Goal: Information Seeking & Learning: Learn about a topic

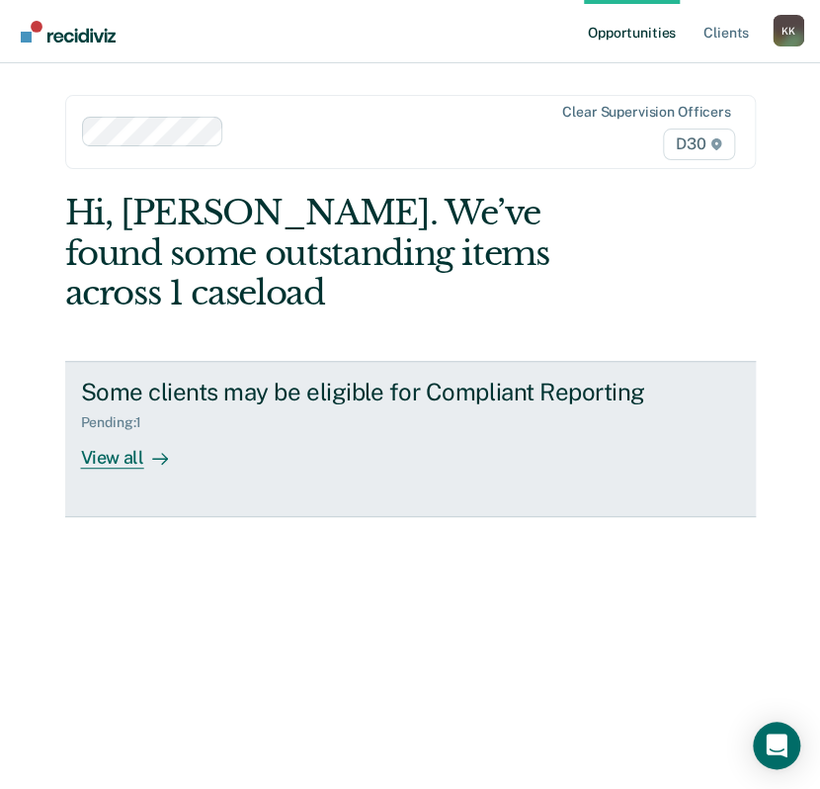
click at [130, 461] on div "View all" at bounding box center [136, 450] width 111 height 39
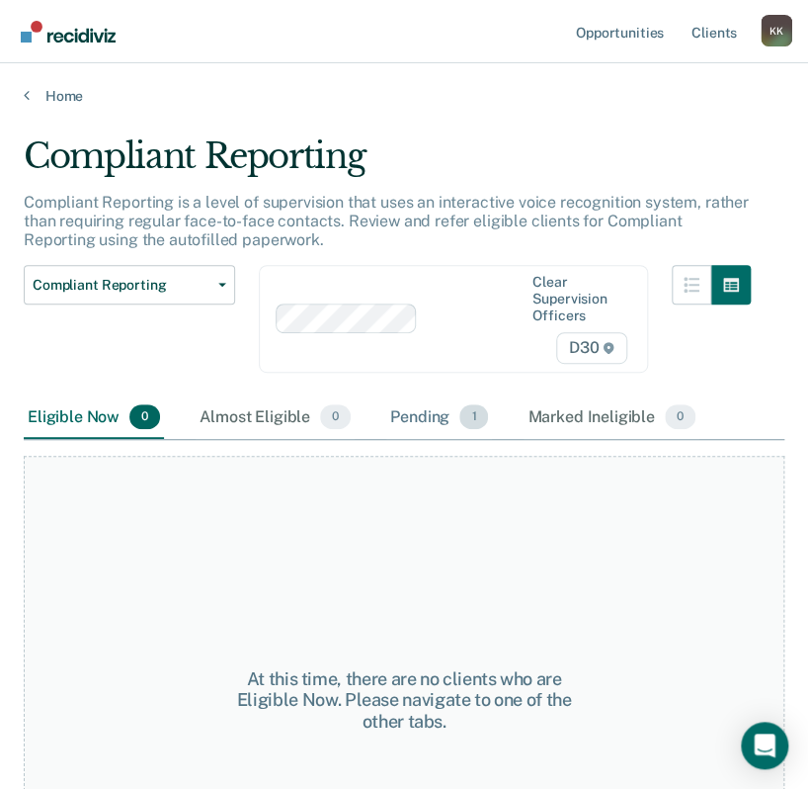
click at [417, 420] on div "Pending 1" at bounding box center [439, 417] width 106 height 43
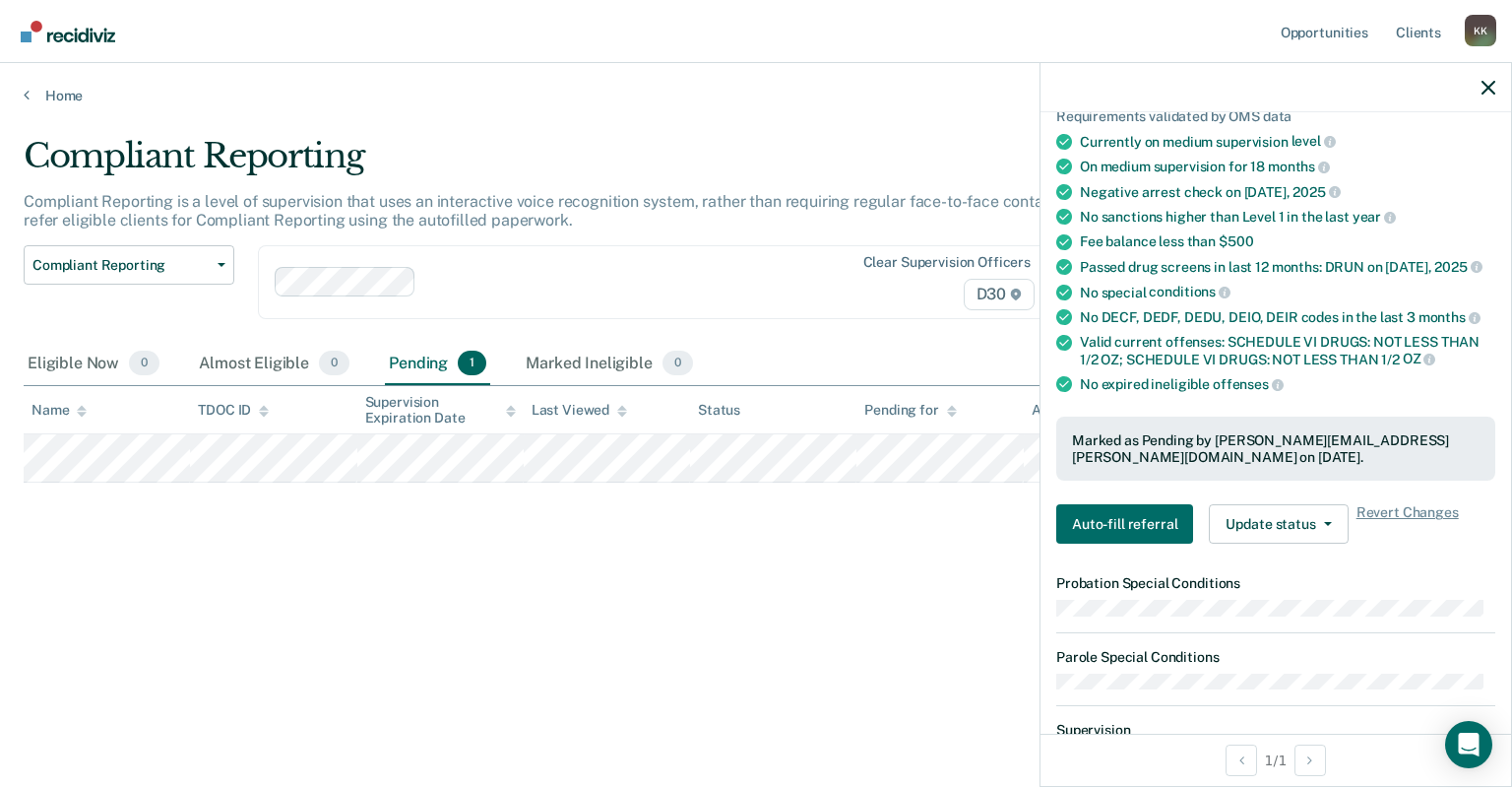
scroll to position [157, 0]
click at [816, 524] on button "Update status" at bounding box center [1278, 522] width 138 height 40
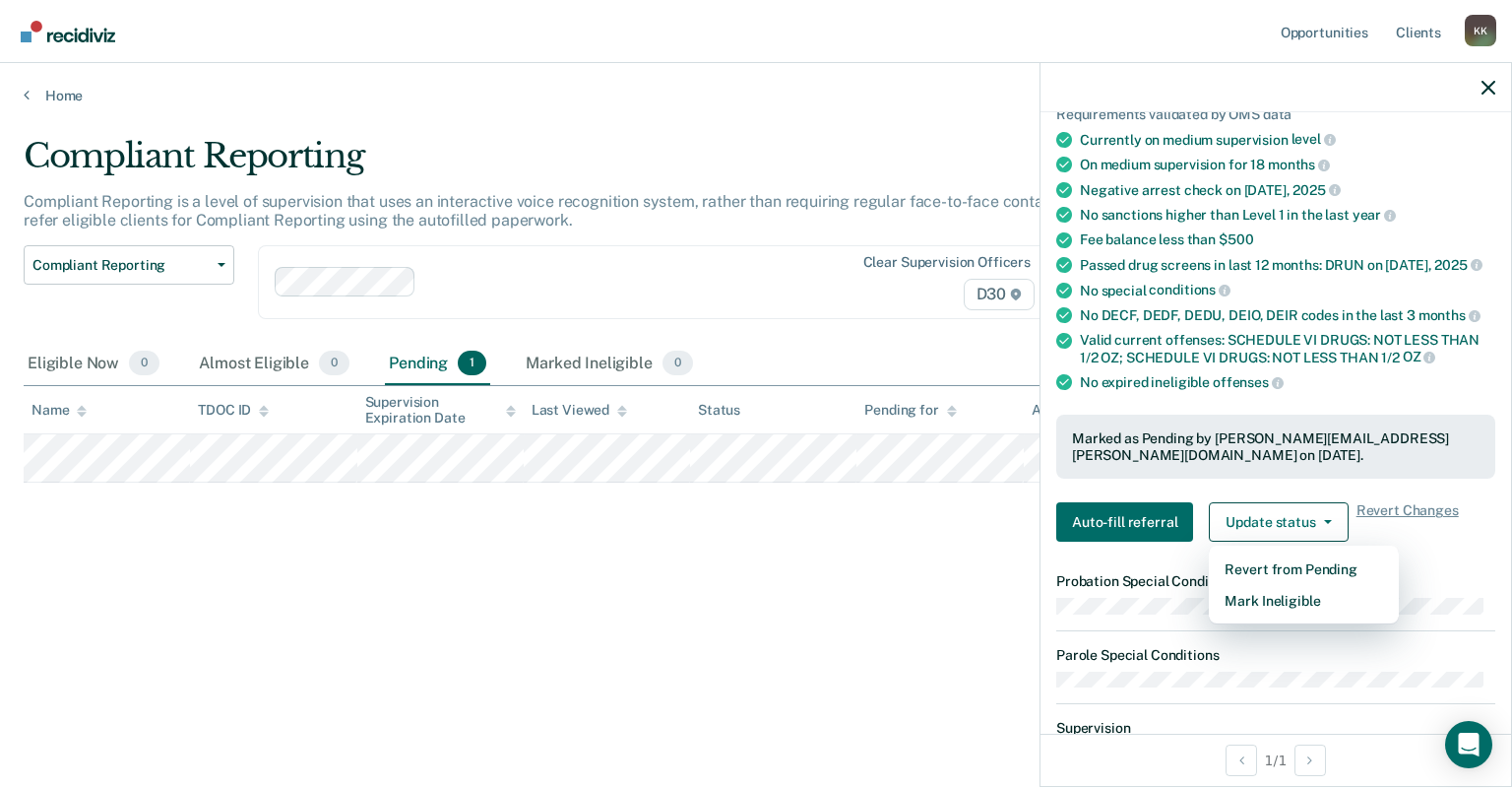
click at [816, 618] on div "Compliant Reporting Compliant Reporting is a level of supervision that uses an …" at bounding box center [756, 388] width 1464 height 504
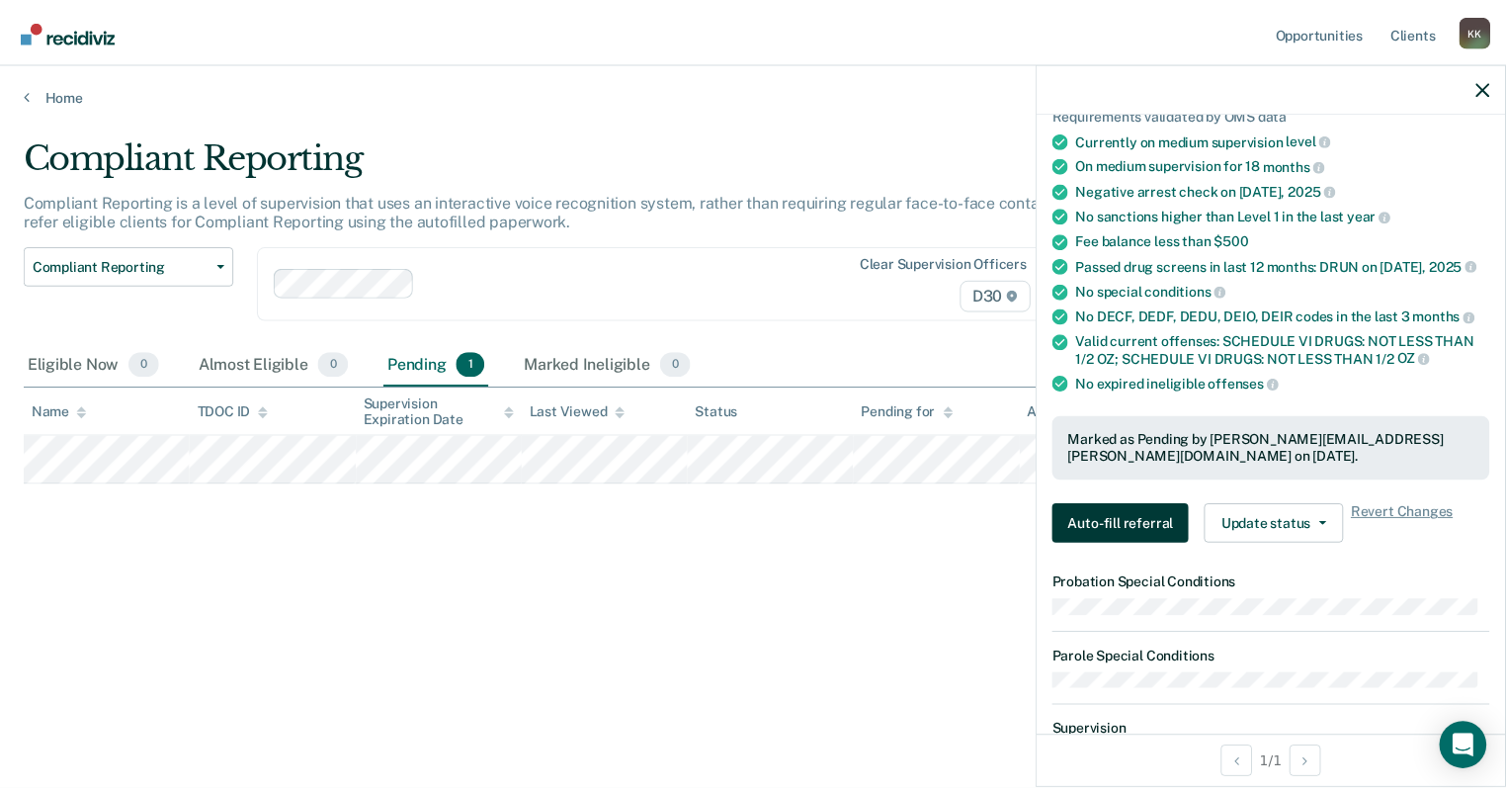
scroll to position [0, 0]
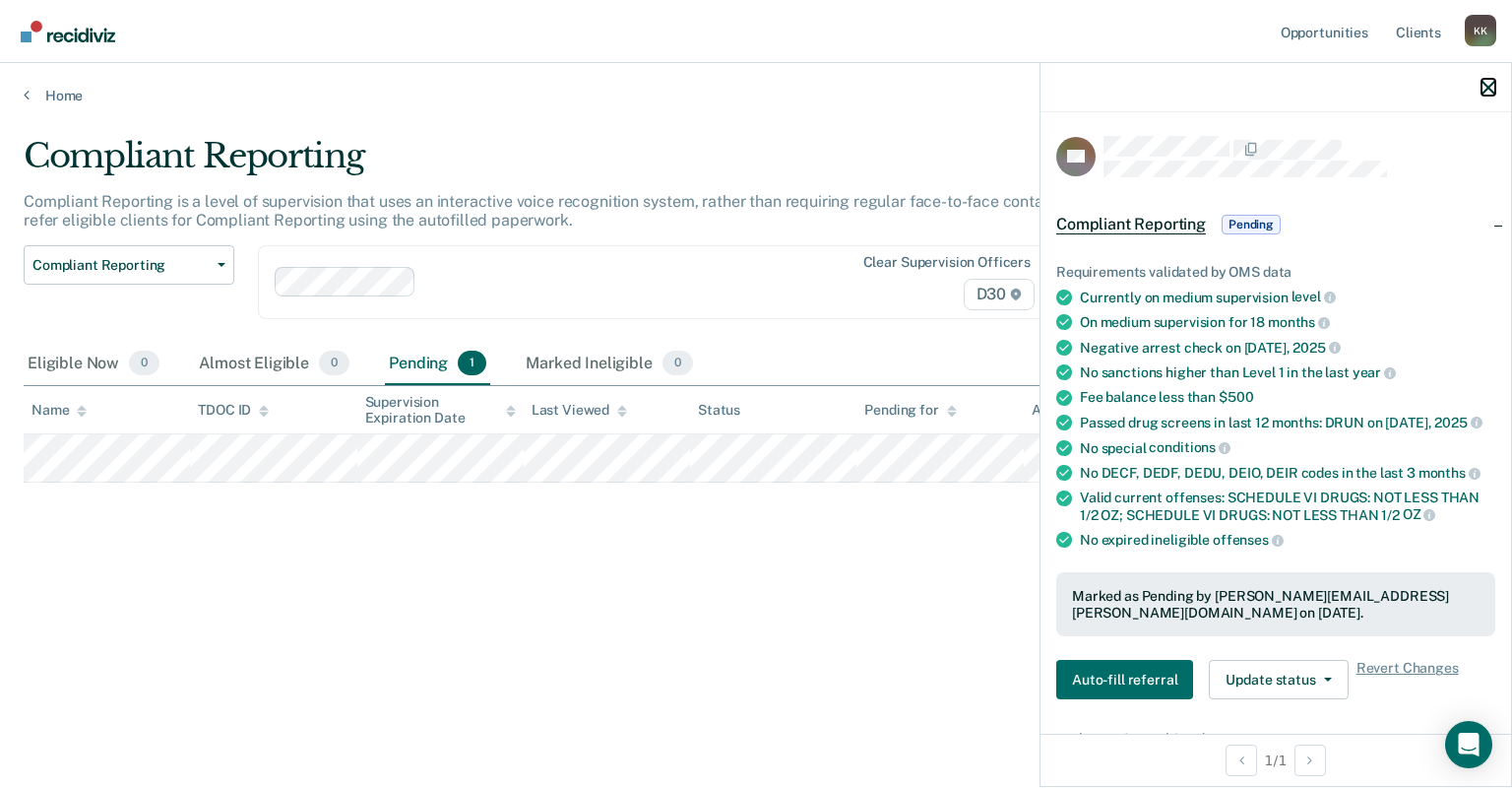
click at [816, 87] on icon "button" at bounding box center [1488, 88] width 14 height 14
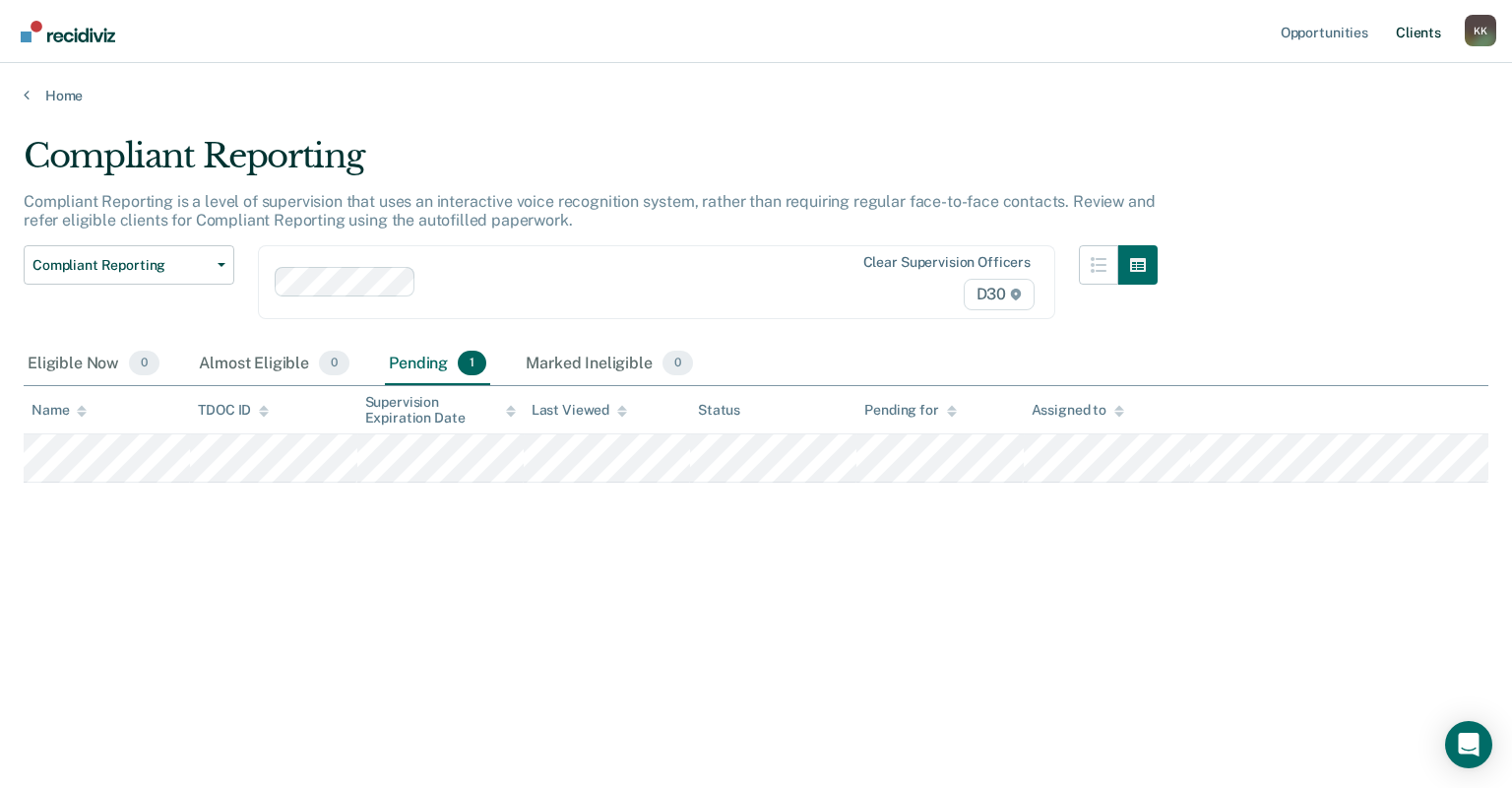
click at [816, 37] on link "Client s" at bounding box center [1417, 31] width 53 height 63
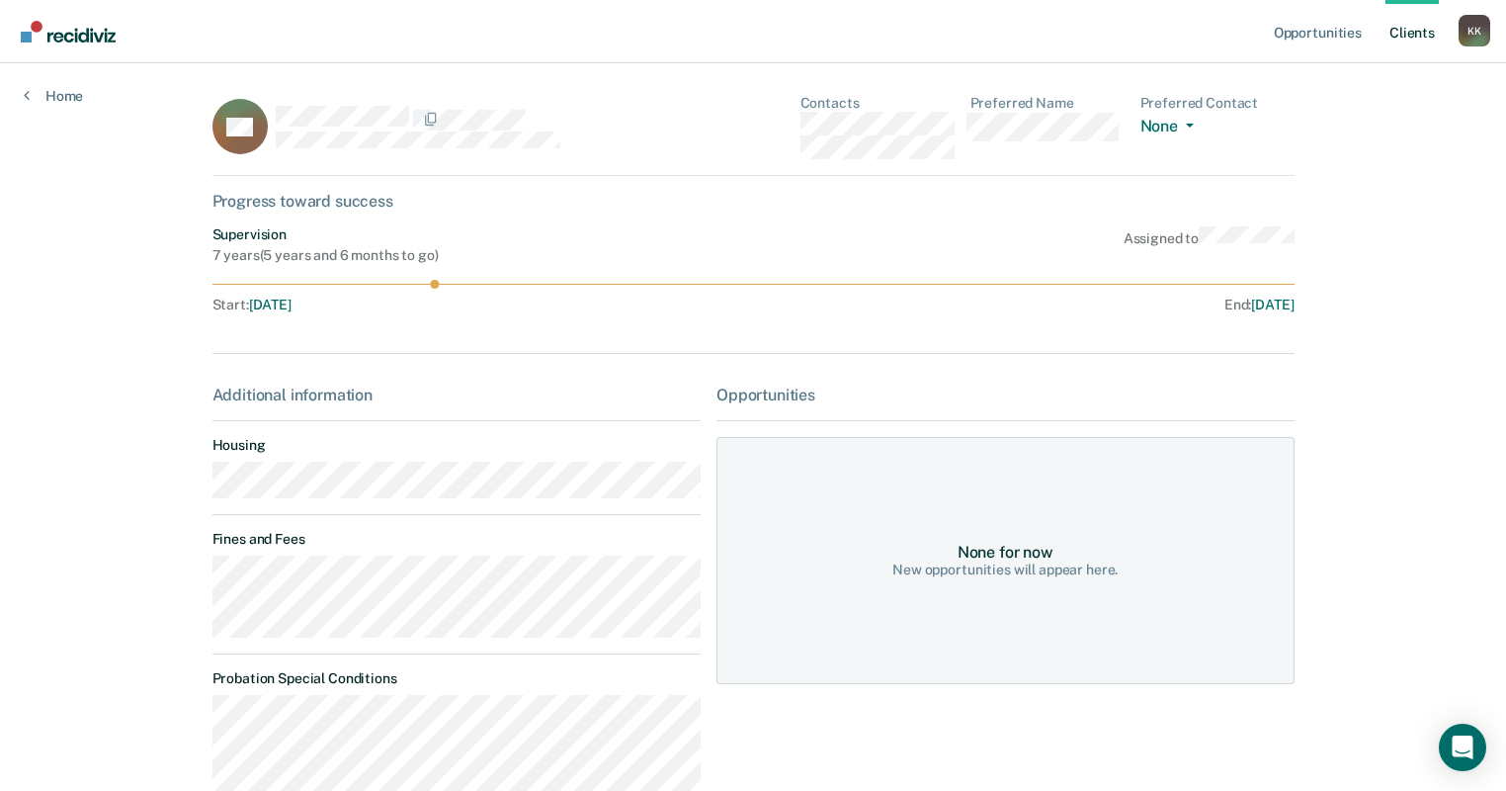
click at [819, 42] on link "Client s" at bounding box center [1412, 31] width 53 height 63
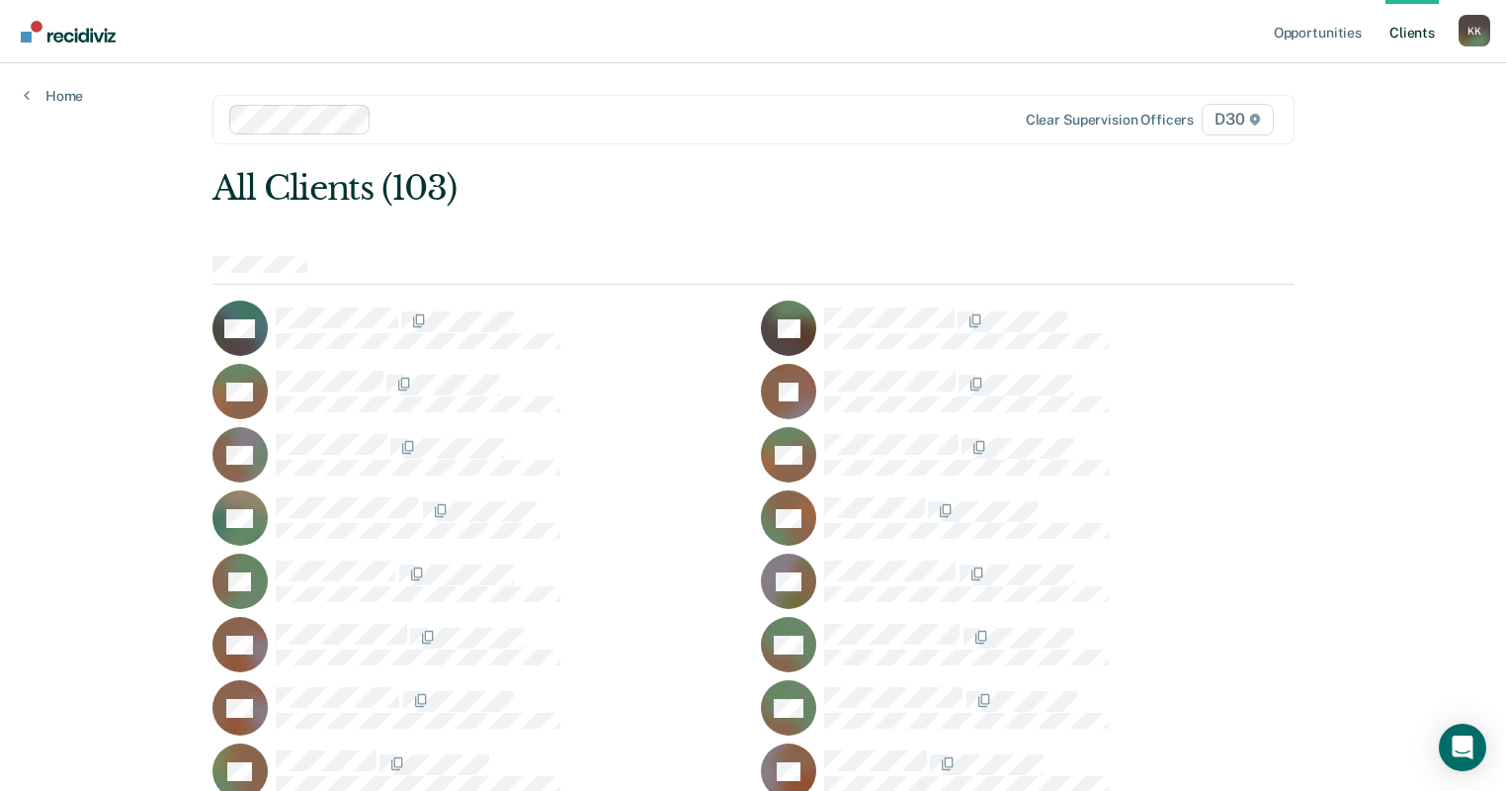
scroll to position [79, 0]
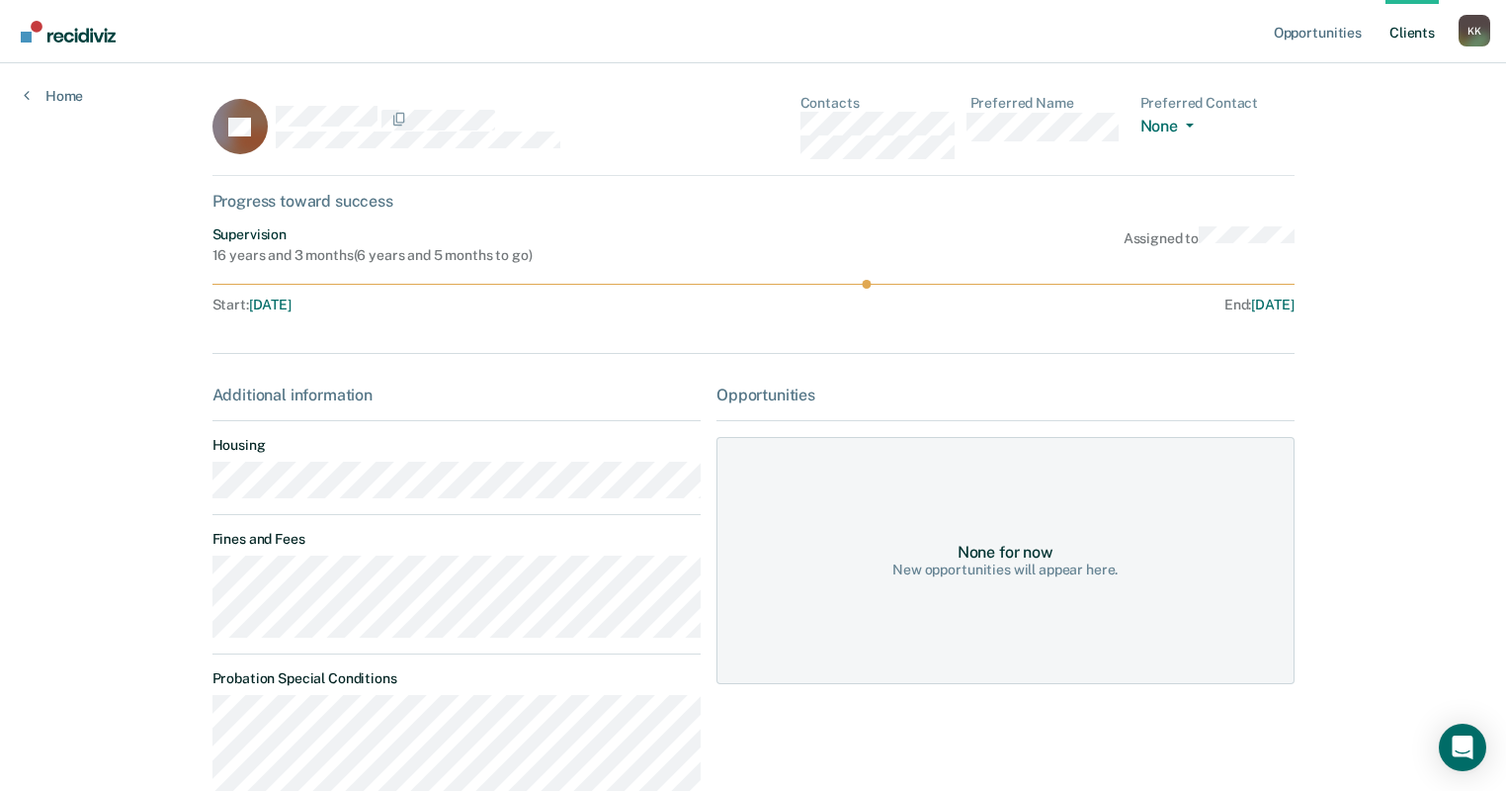
click at [819, 35] on link "Client s" at bounding box center [1412, 31] width 53 height 63
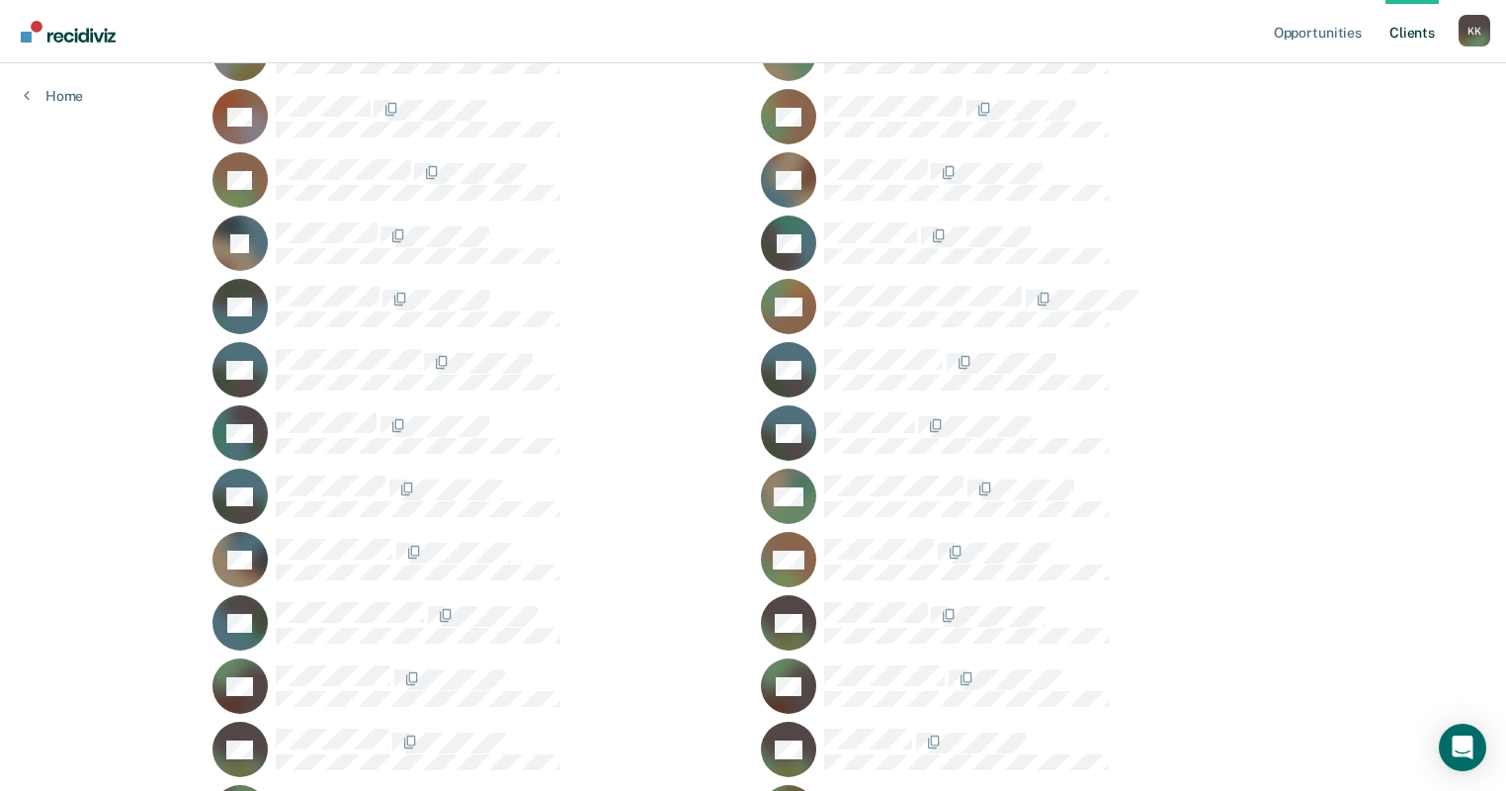
scroll to position [949, 0]
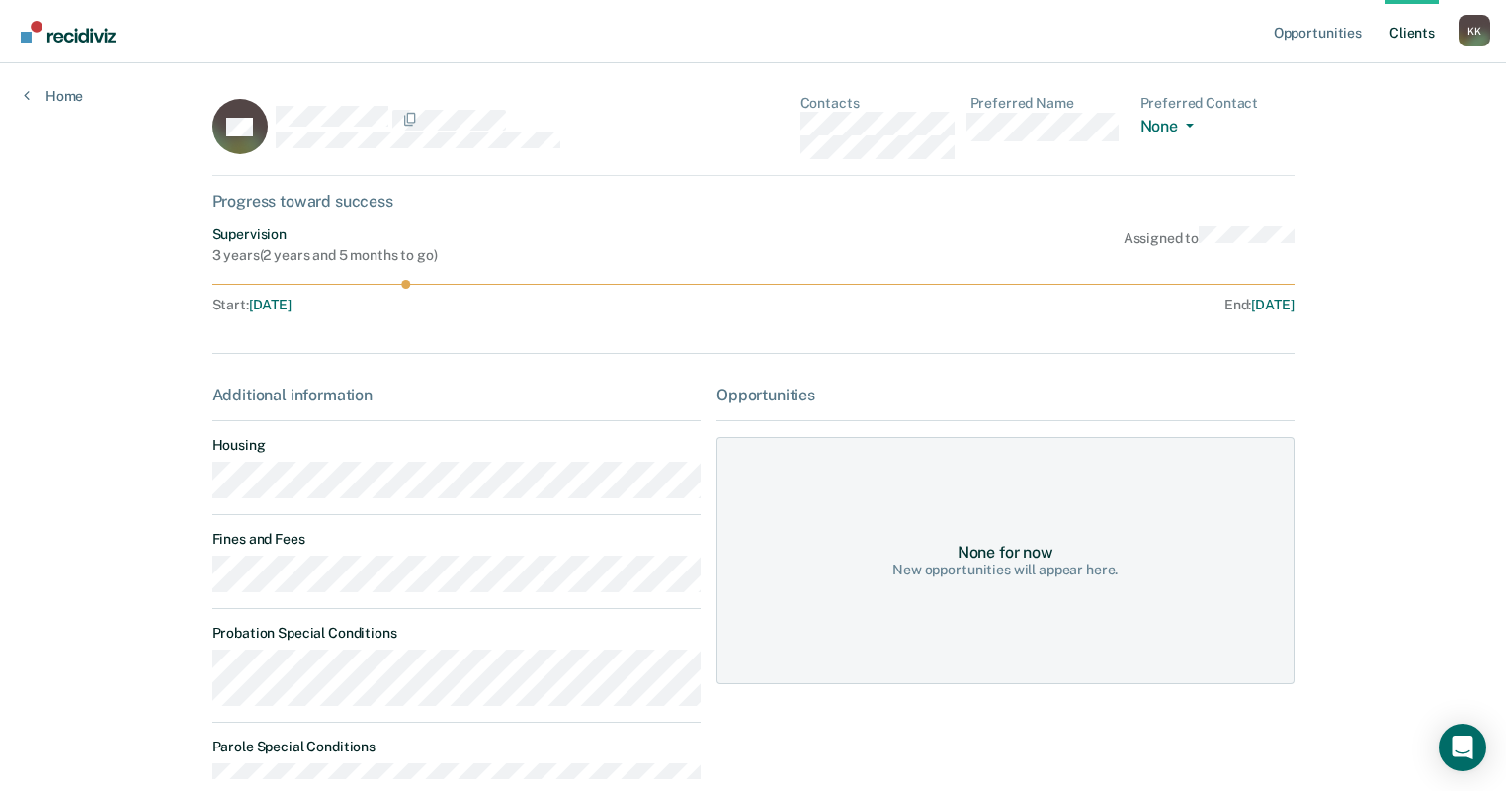
click at [819, 37] on link "Client s" at bounding box center [1412, 31] width 53 height 63
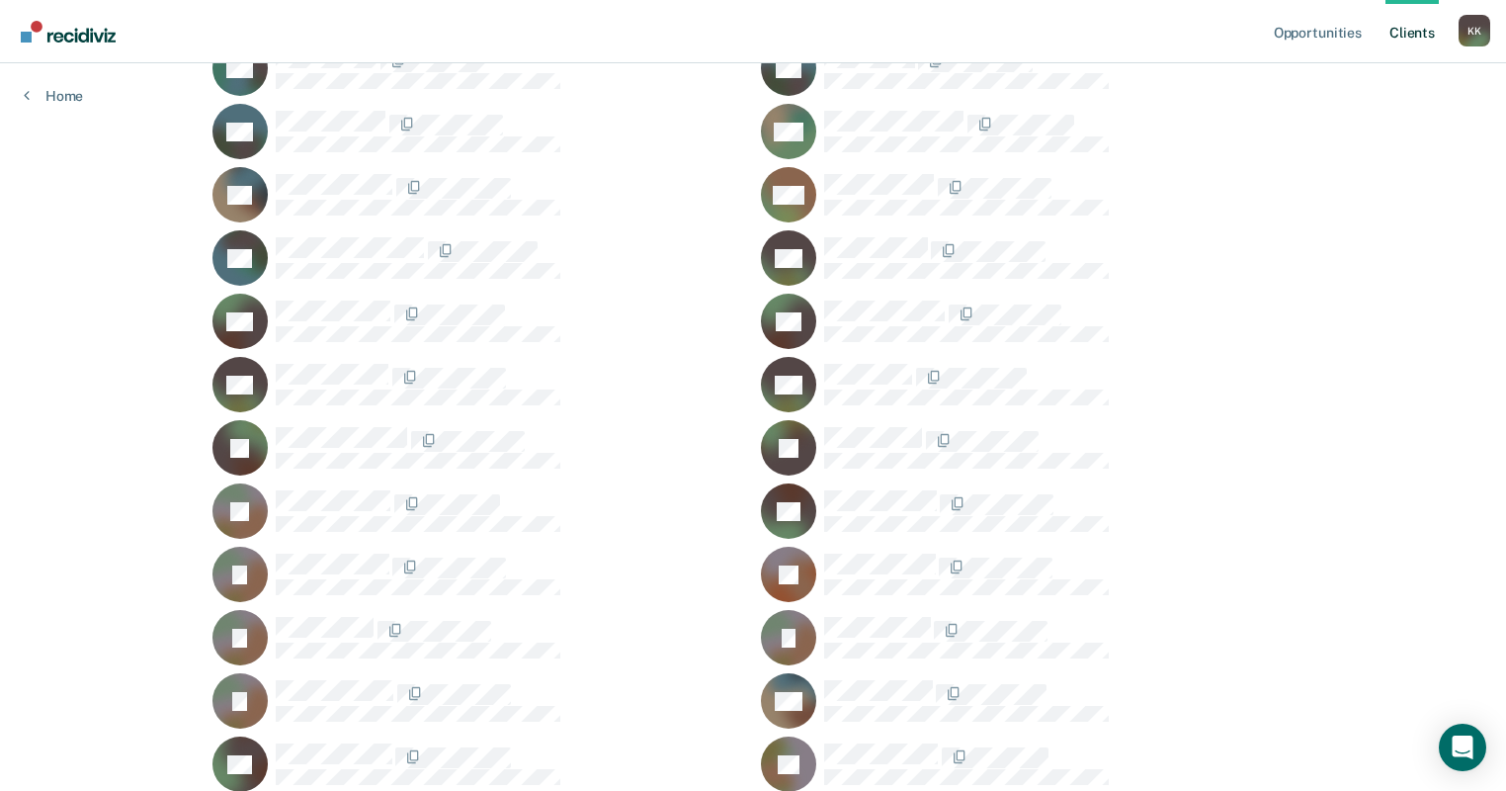
scroll to position [1265, 0]
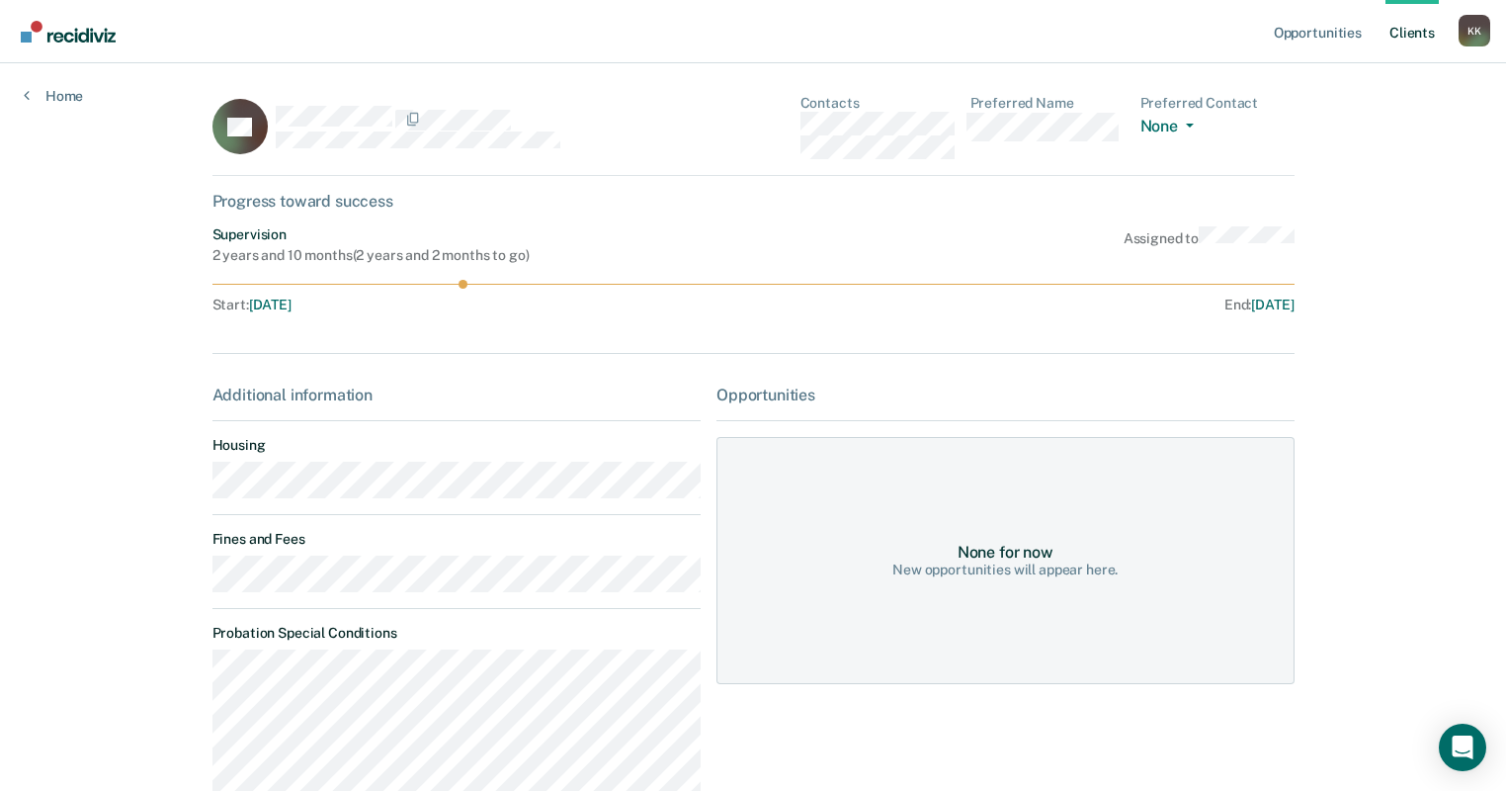
click at [819, 34] on link "Client s" at bounding box center [1412, 31] width 53 height 63
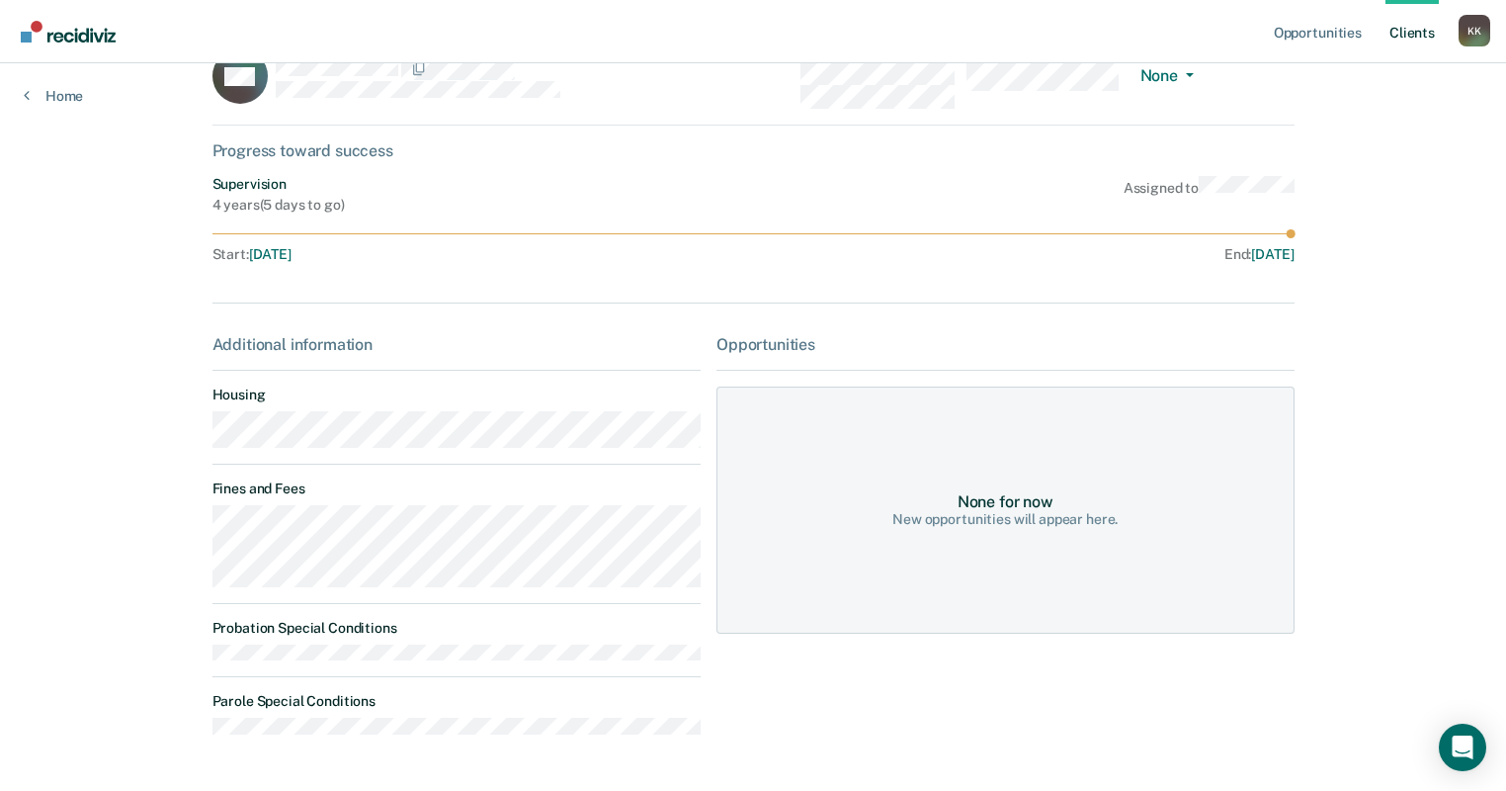
scroll to position [79, 0]
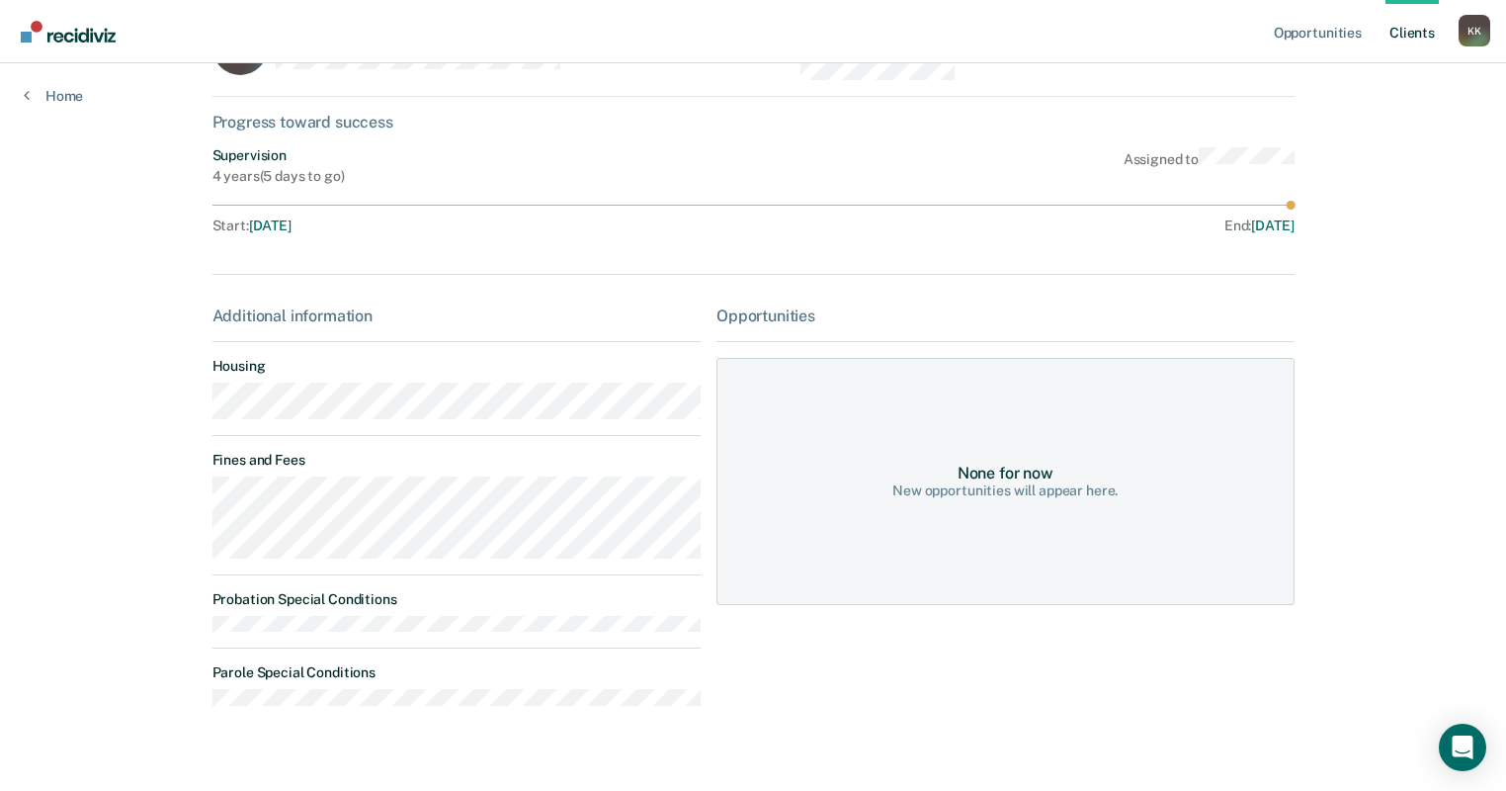
click at [819, 36] on link "Client s" at bounding box center [1412, 31] width 53 height 63
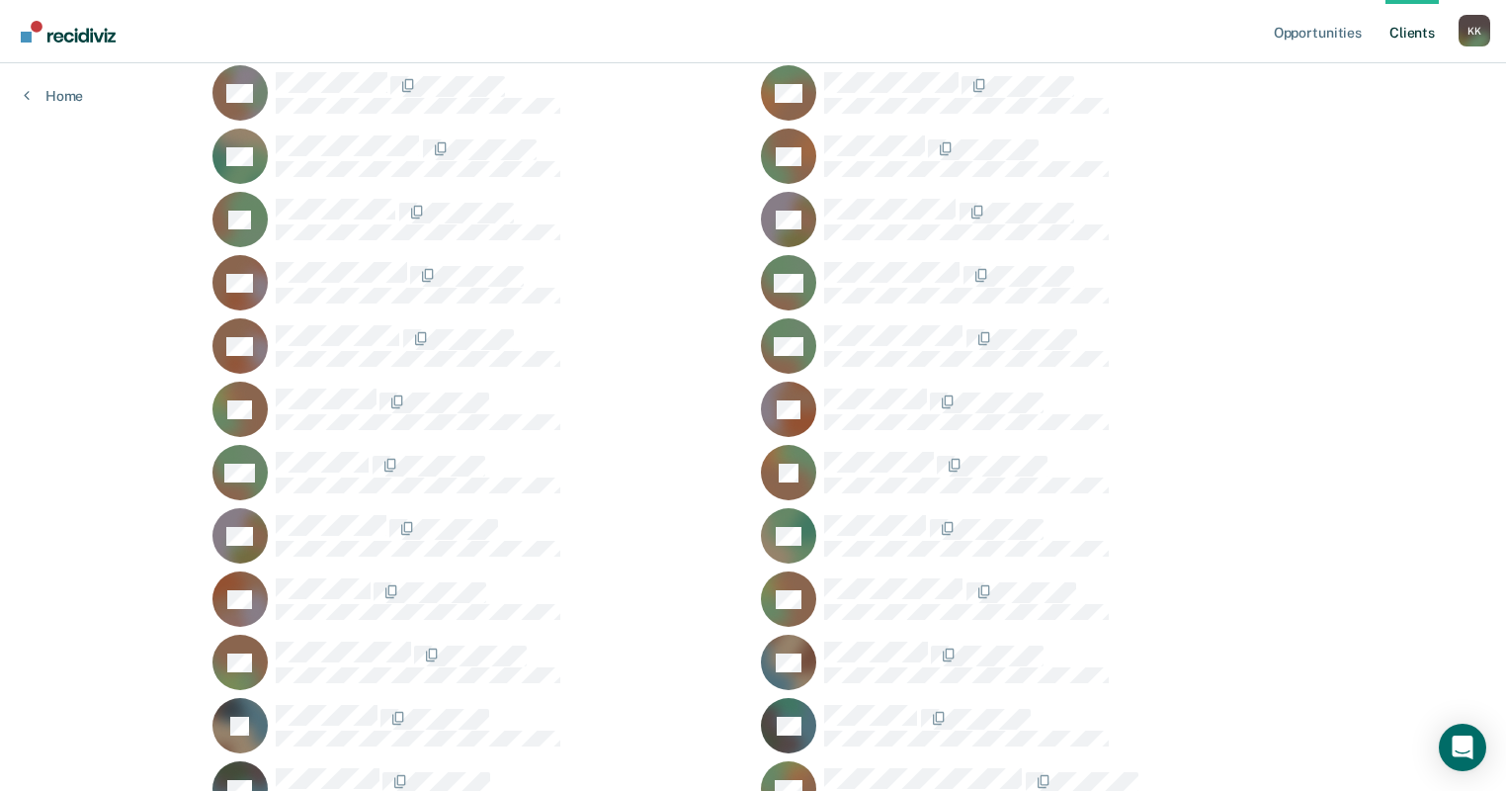
scroll to position [395, 0]
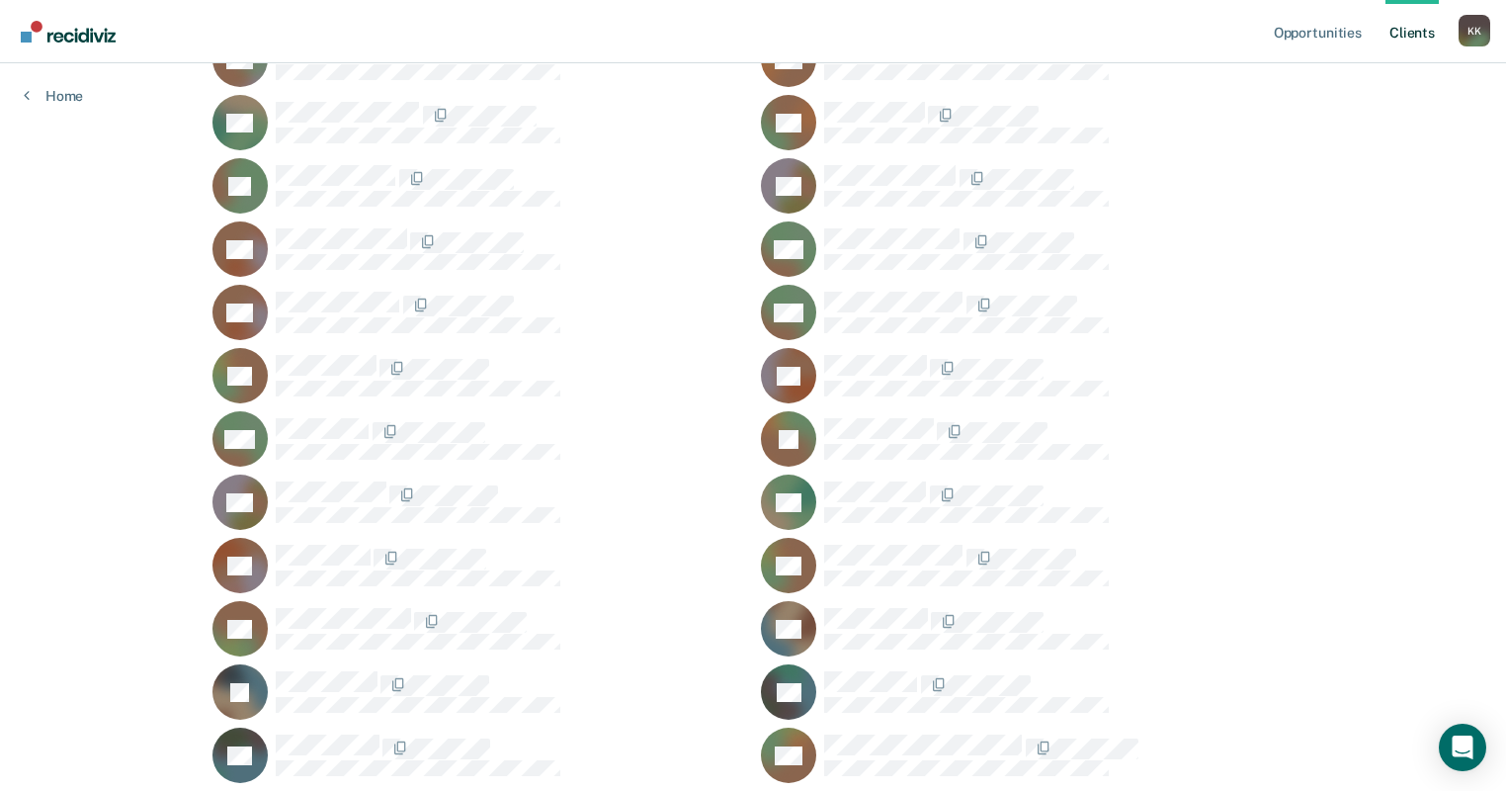
click at [819, 562] on div at bounding box center [1059, 557] width 470 height 25
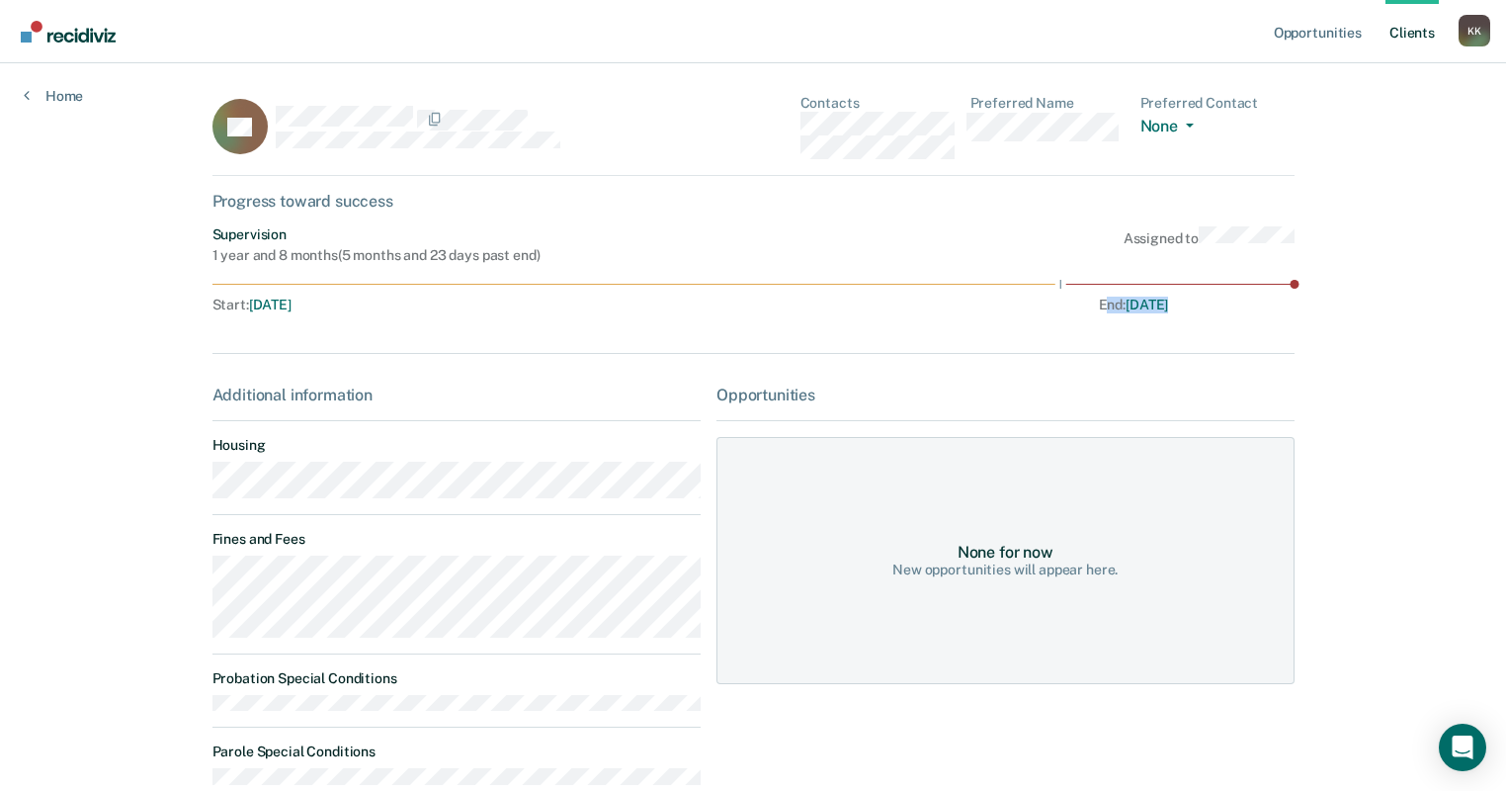
drag, startPoint x: 1065, startPoint y: 306, endPoint x: 1225, endPoint y: 320, distance: 160.7
click at [819, 320] on div "Supervision 1 year and 8 months ( 5 months and 23 days past end ) Assigned to S…" at bounding box center [753, 273] width 1082 height 94
drag, startPoint x: 1225, startPoint y: 320, endPoint x: 1225, endPoint y: 347, distance: 26.7
click at [819, 347] on div "RC Contacts Preferred Name Preferred Contact None Call Text Email None Progress…" at bounding box center [753, 459] width 1082 height 729
click at [819, 35] on link "Client s" at bounding box center [1412, 31] width 53 height 63
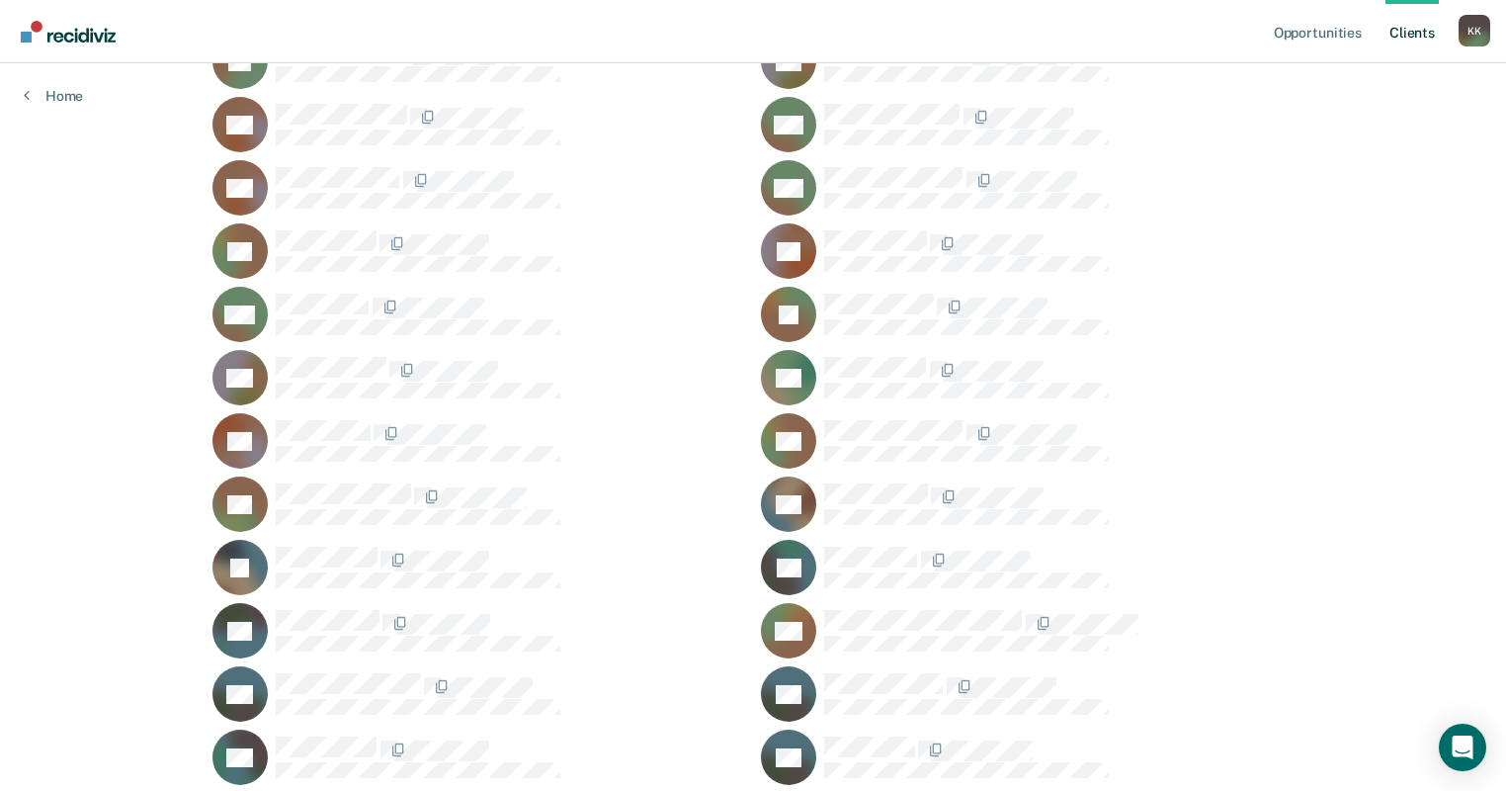
scroll to position [553, 0]
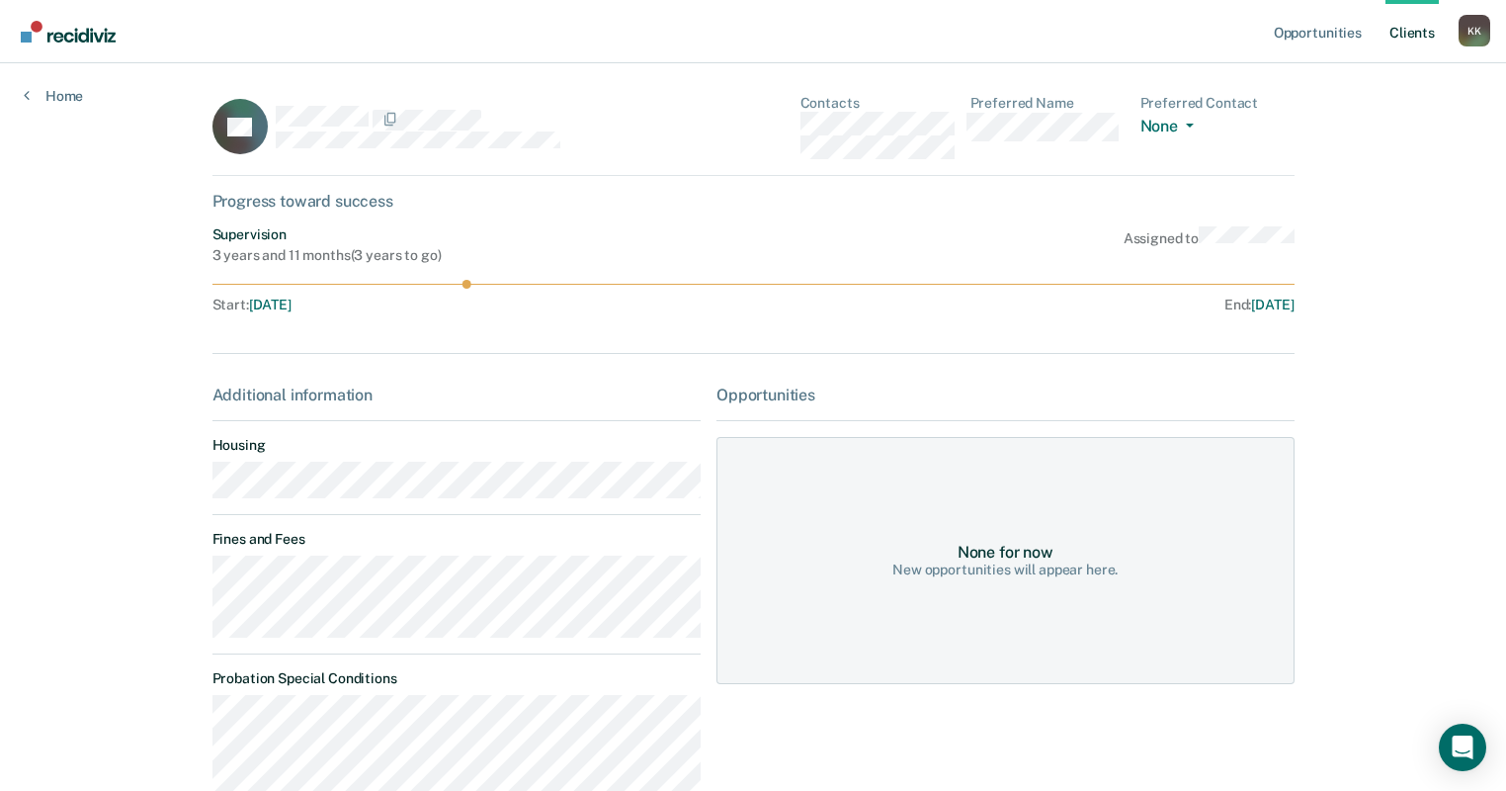
click at [819, 32] on link "Client s" at bounding box center [1412, 31] width 53 height 63
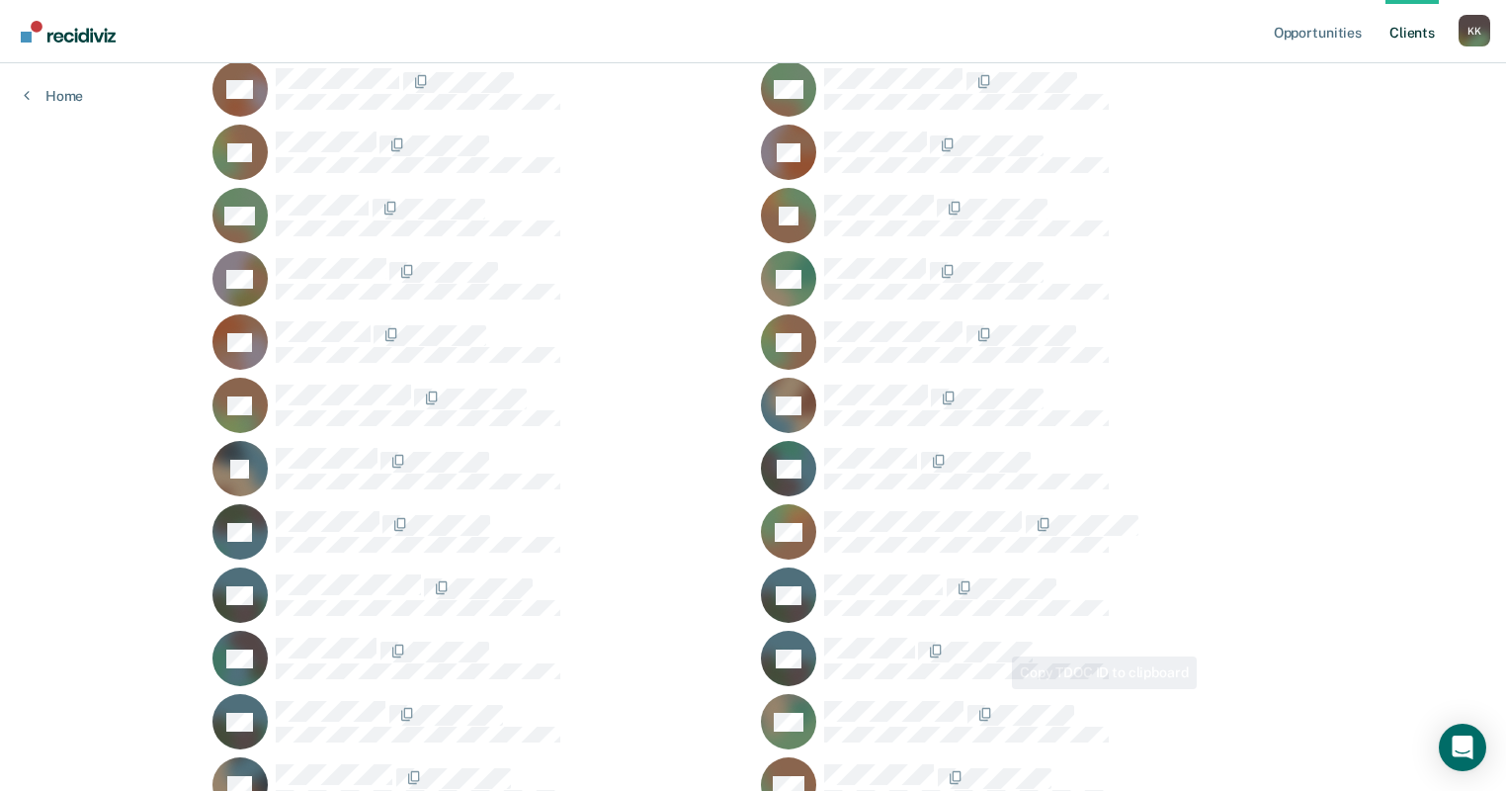
scroll to position [632, 0]
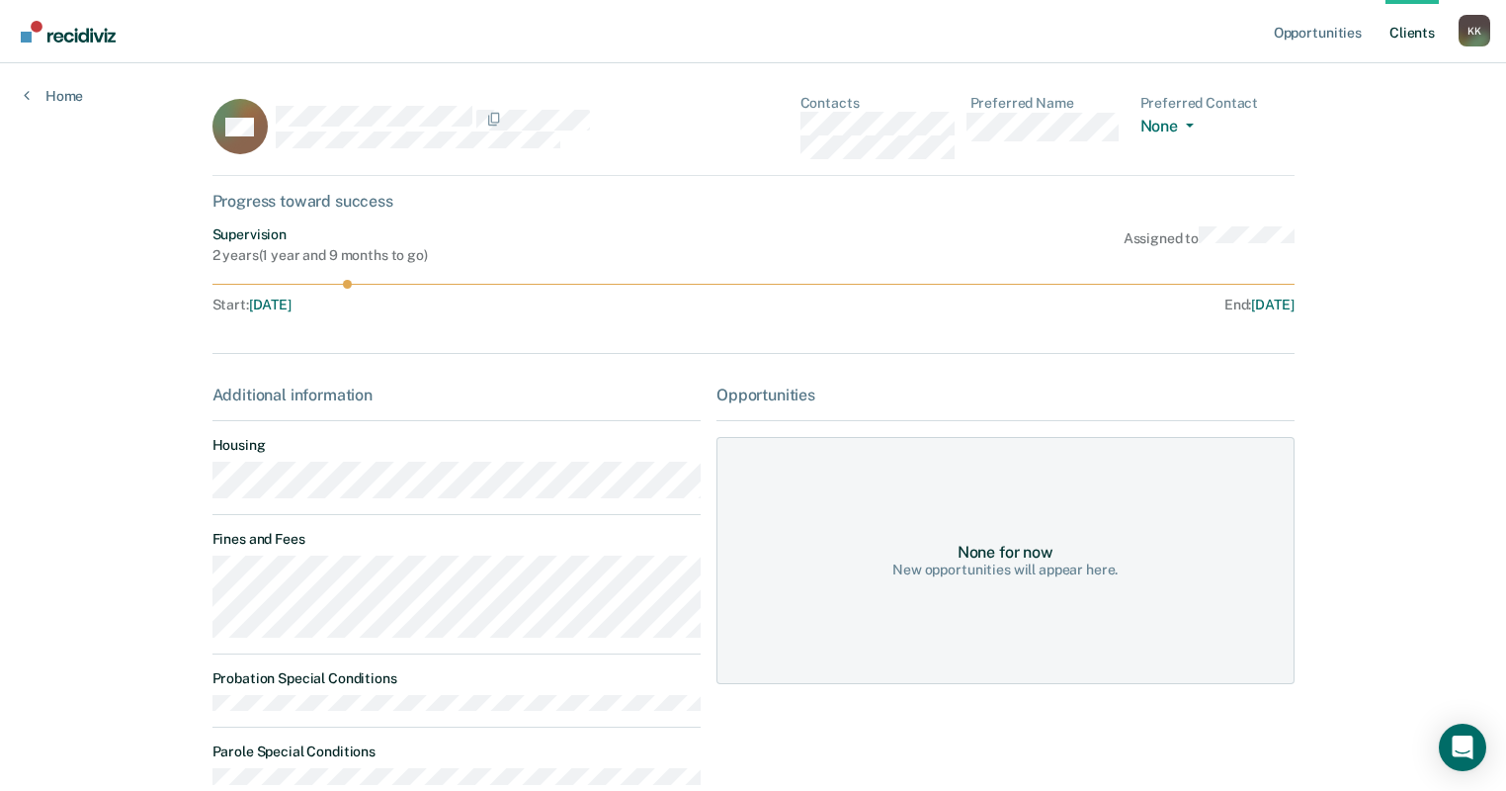
click at [819, 34] on link "Client s" at bounding box center [1412, 31] width 53 height 63
click at [819, 47] on link "Client s" at bounding box center [1412, 31] width 53 height 63
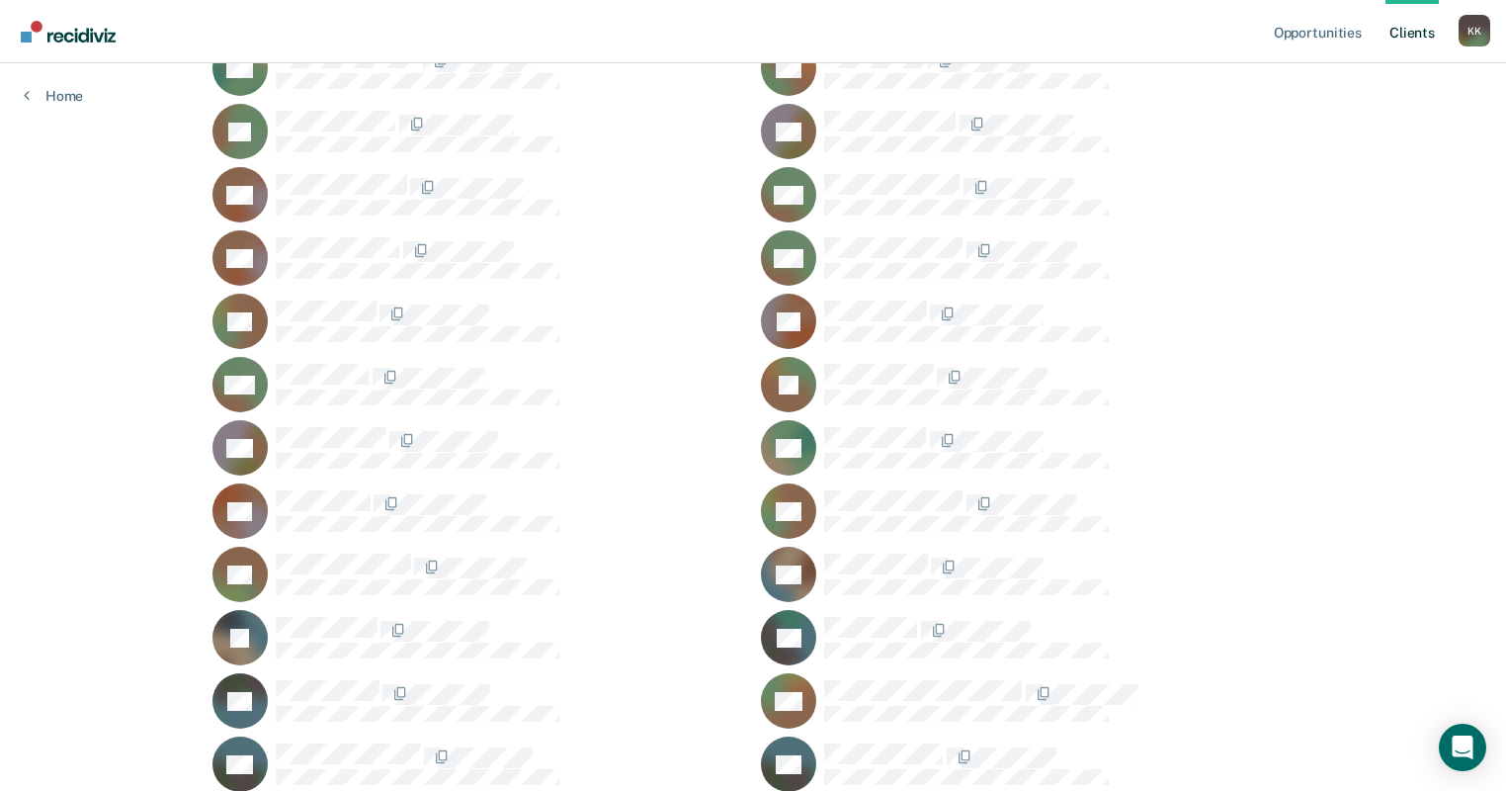
scroll to position [474, 0]
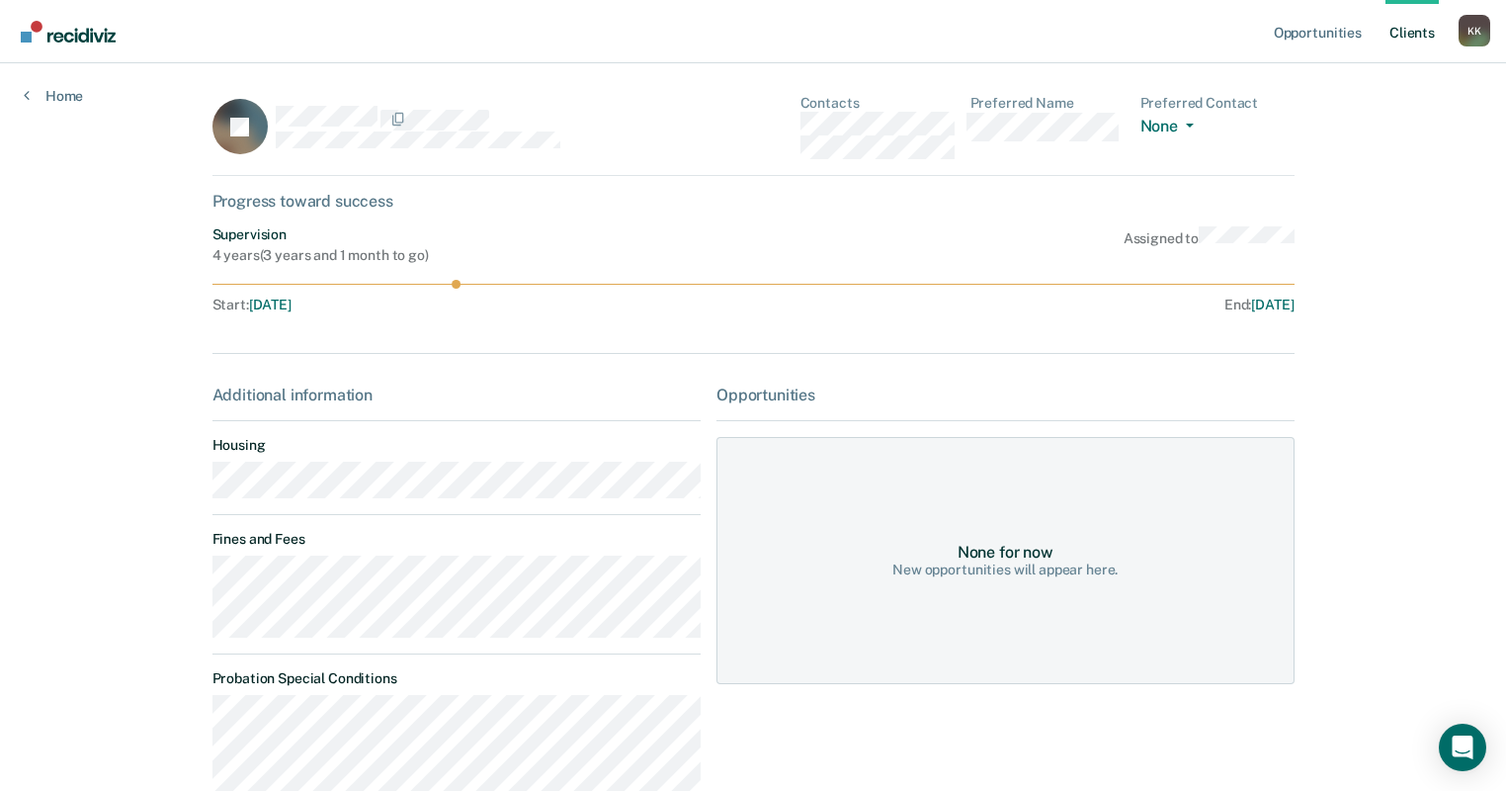
click at [819, 36] on link "Client s" at bounding box center [1412, 31] width 53 height 63
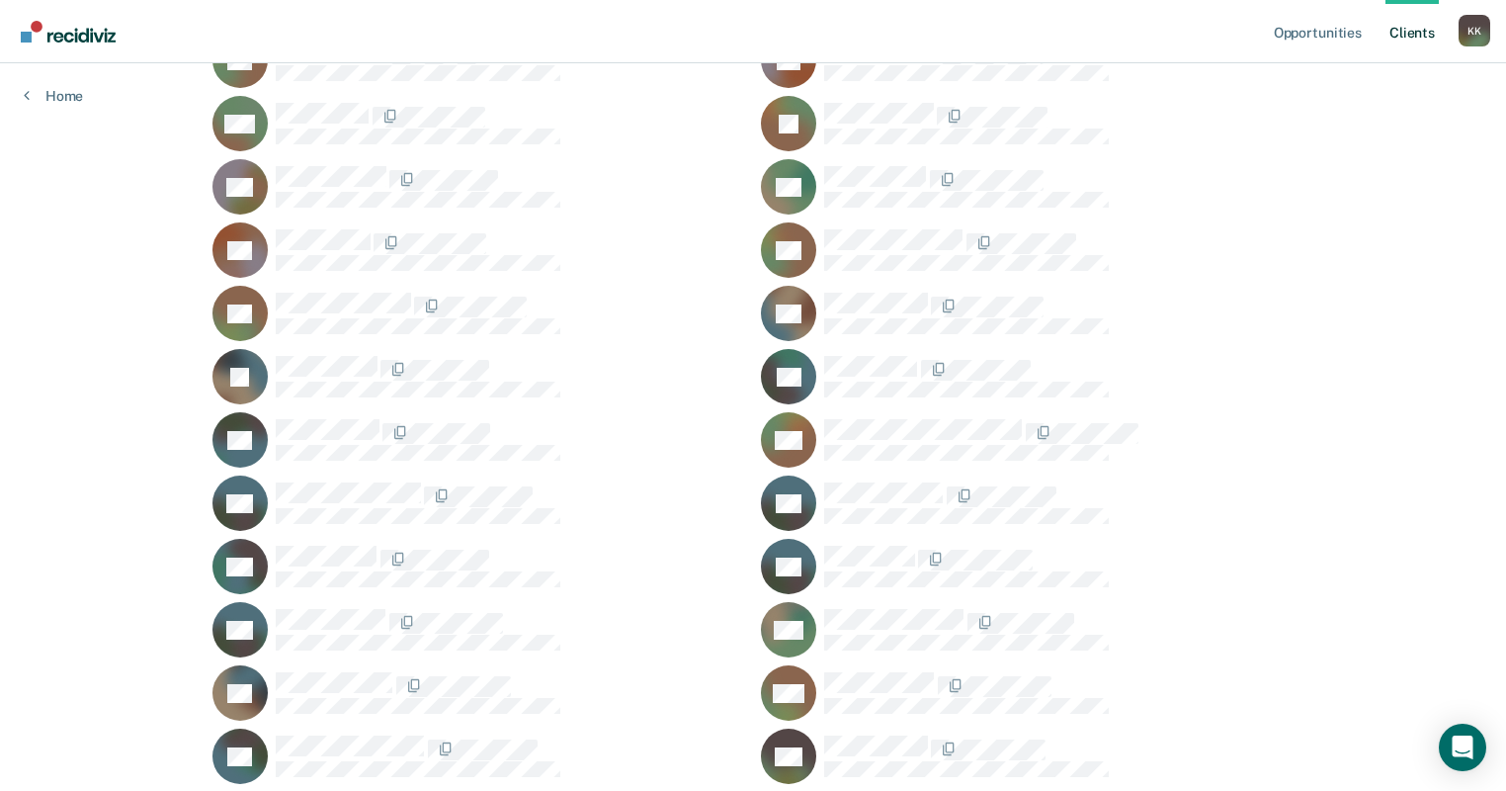
scroll to position [712, 0]
click at [819, 699] on div at bounding box center [1059, 692] width 470 height 42
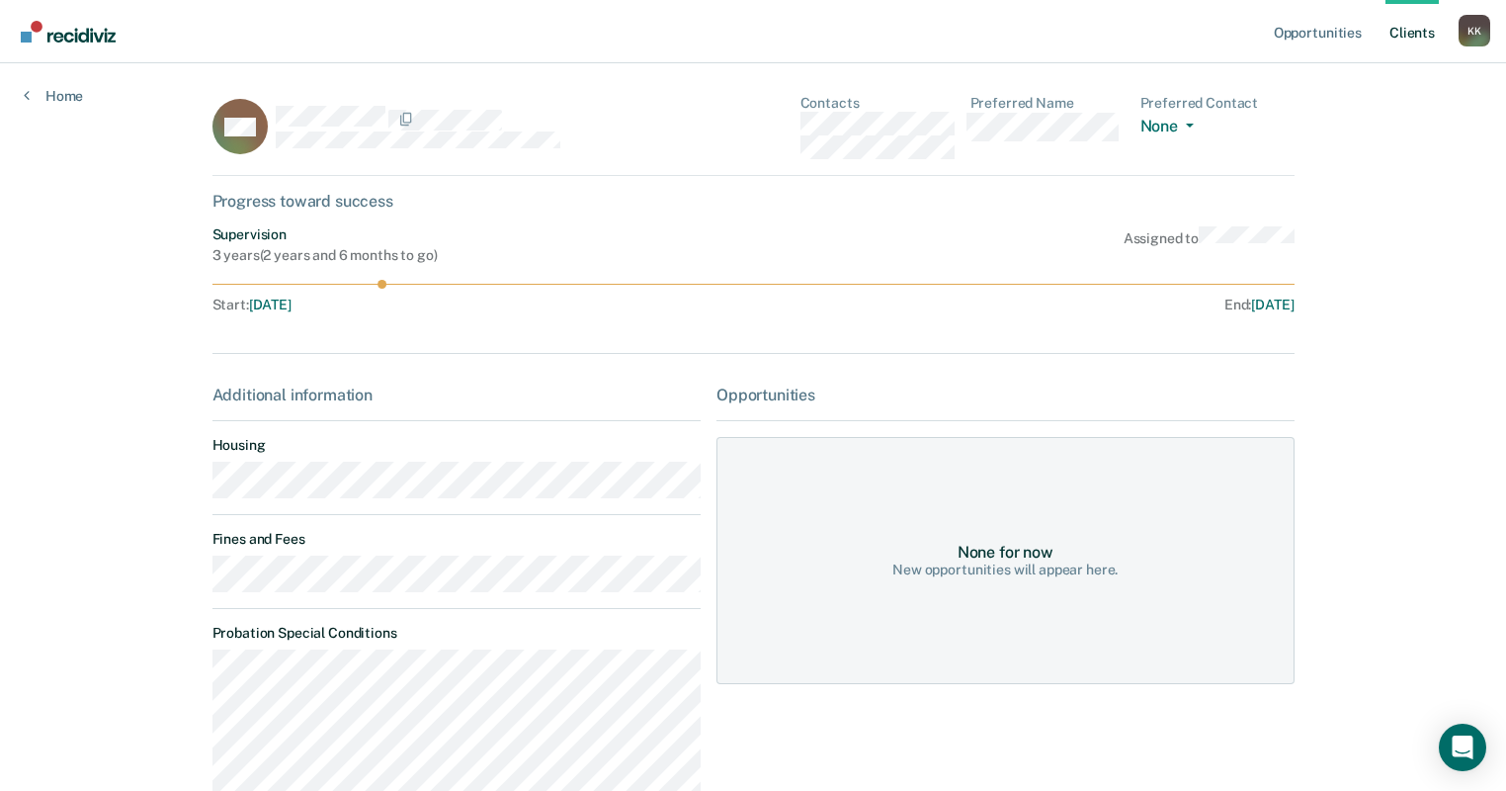
click at [819, 37] on link "Client s" at bounding box center [1412, 31] width 53 height 63
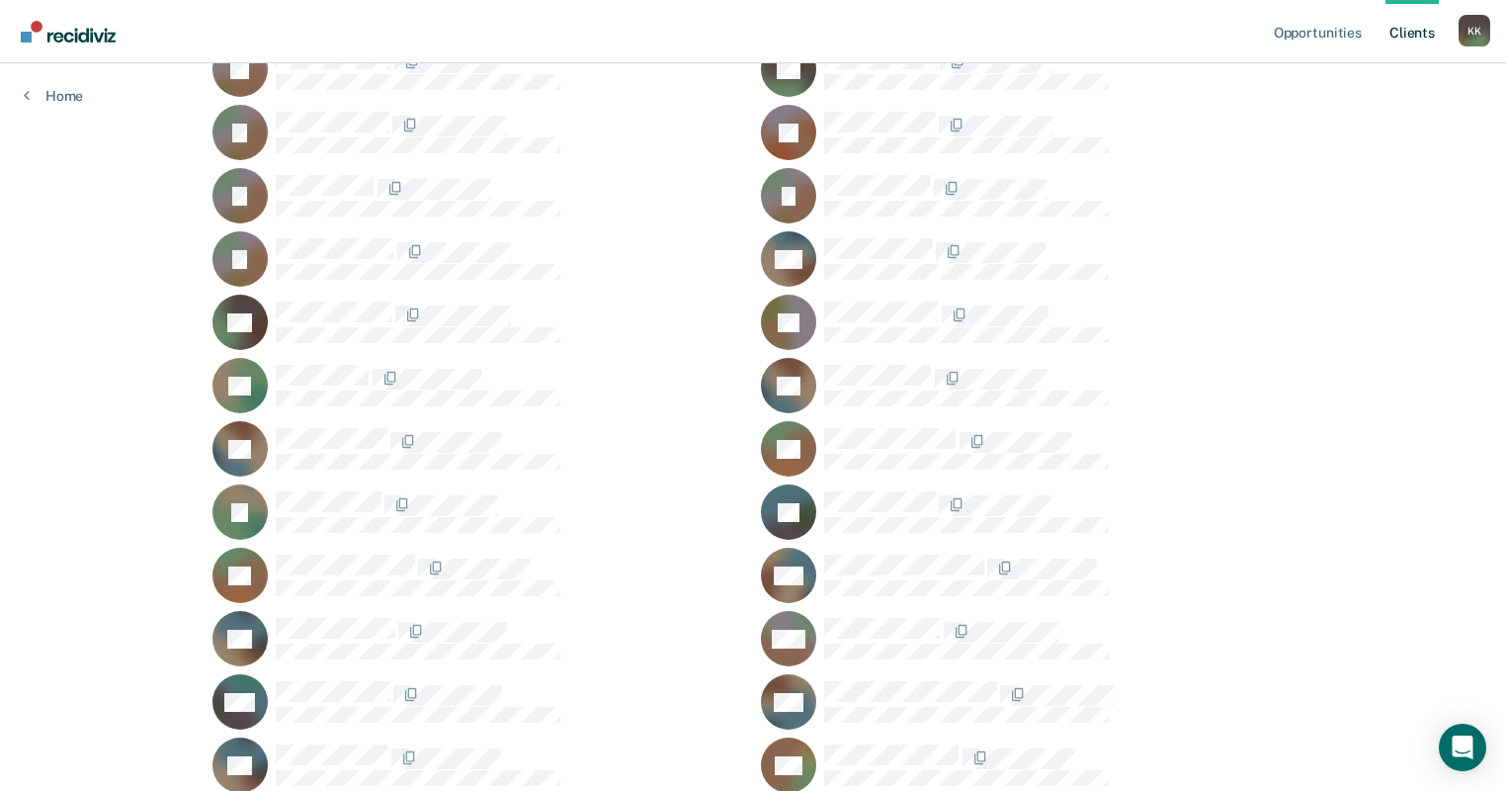
scroll to position [1660, 0]
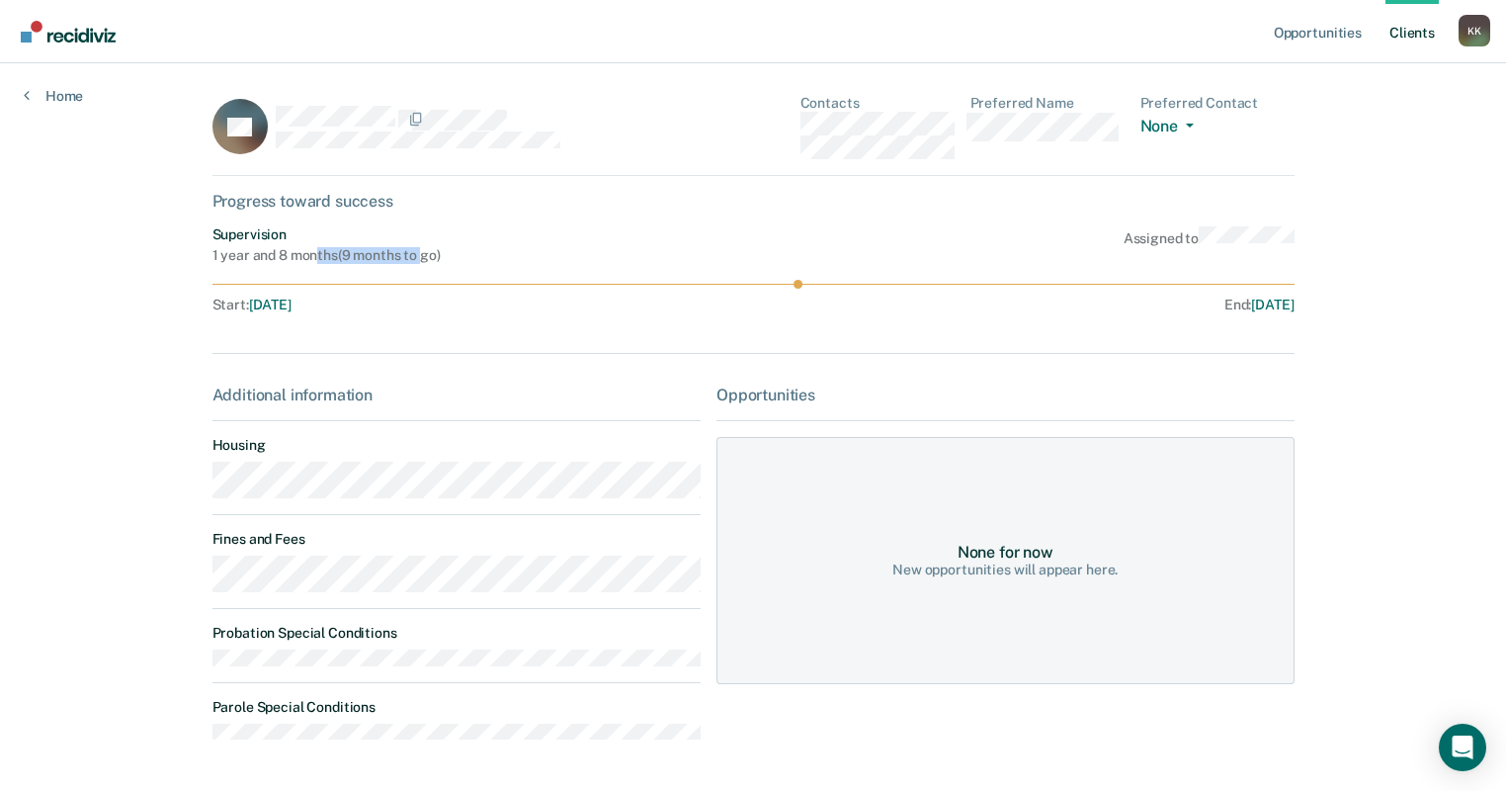
drag, startPoint x: 312, startPoint y: 251, endPoint x: 419, endPoint y: 253, distance: 106.7
click at [419, 253] on div "1 year and 8 months ( 9 months to go )" at bounding box center [326, 255] width 228 height 17
click at [819, 32] on link "Client s" at bounding box center [1412, 31] width 53 height 63
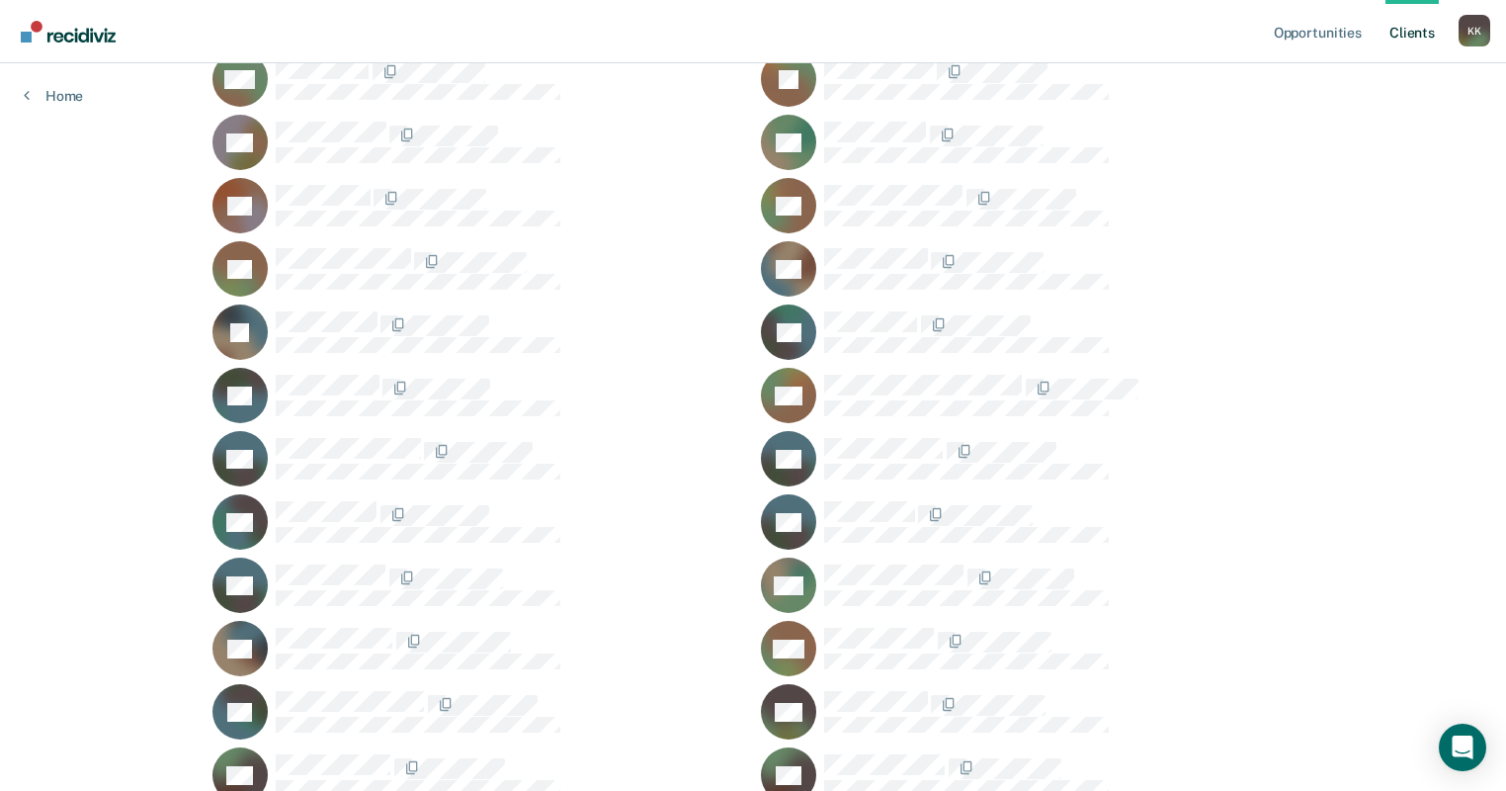
scroll to position [791, 0]
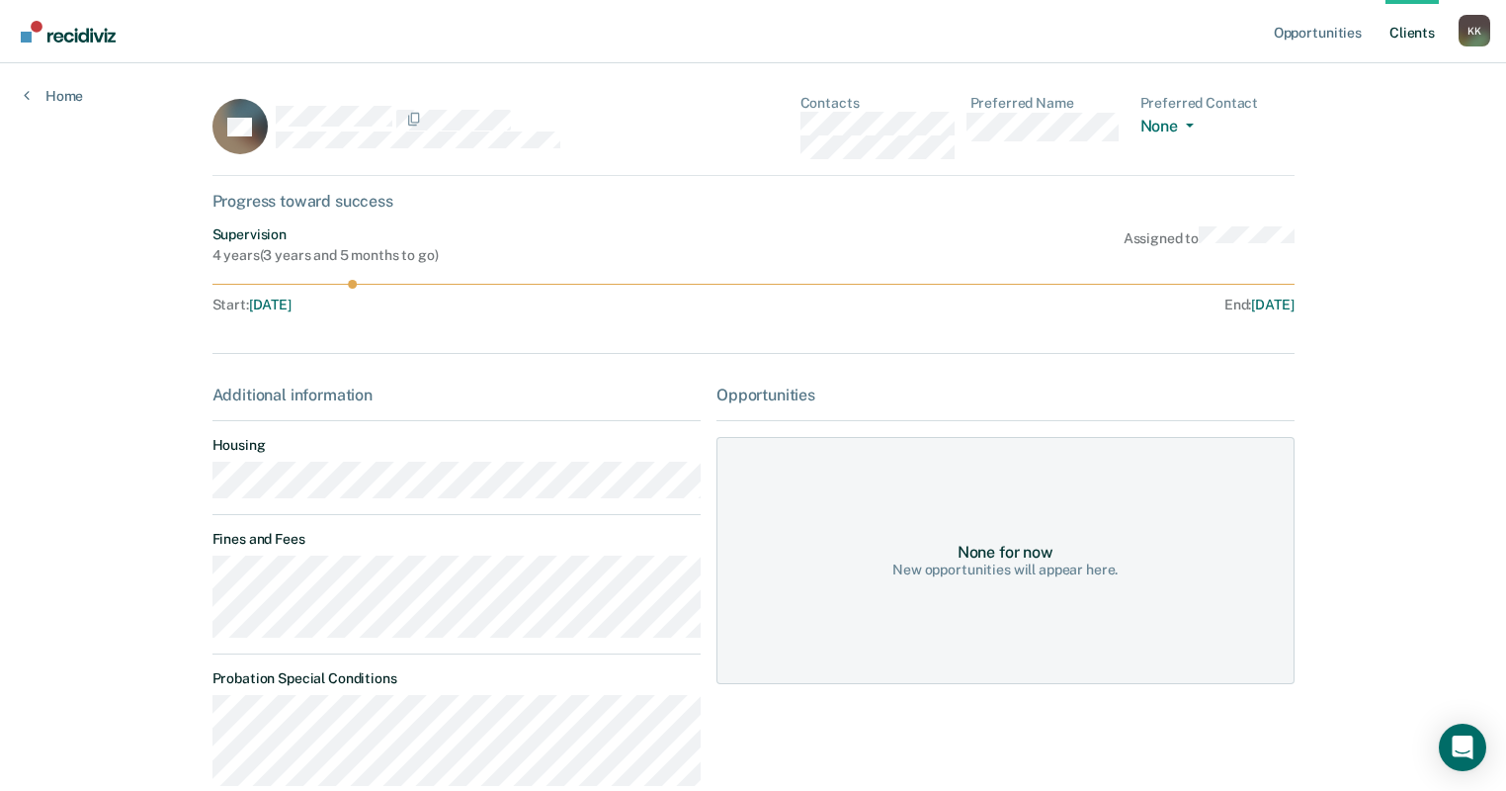
click at [819, 35] on link "Client s" at bounding box center [1412, 31] width 53 height 63
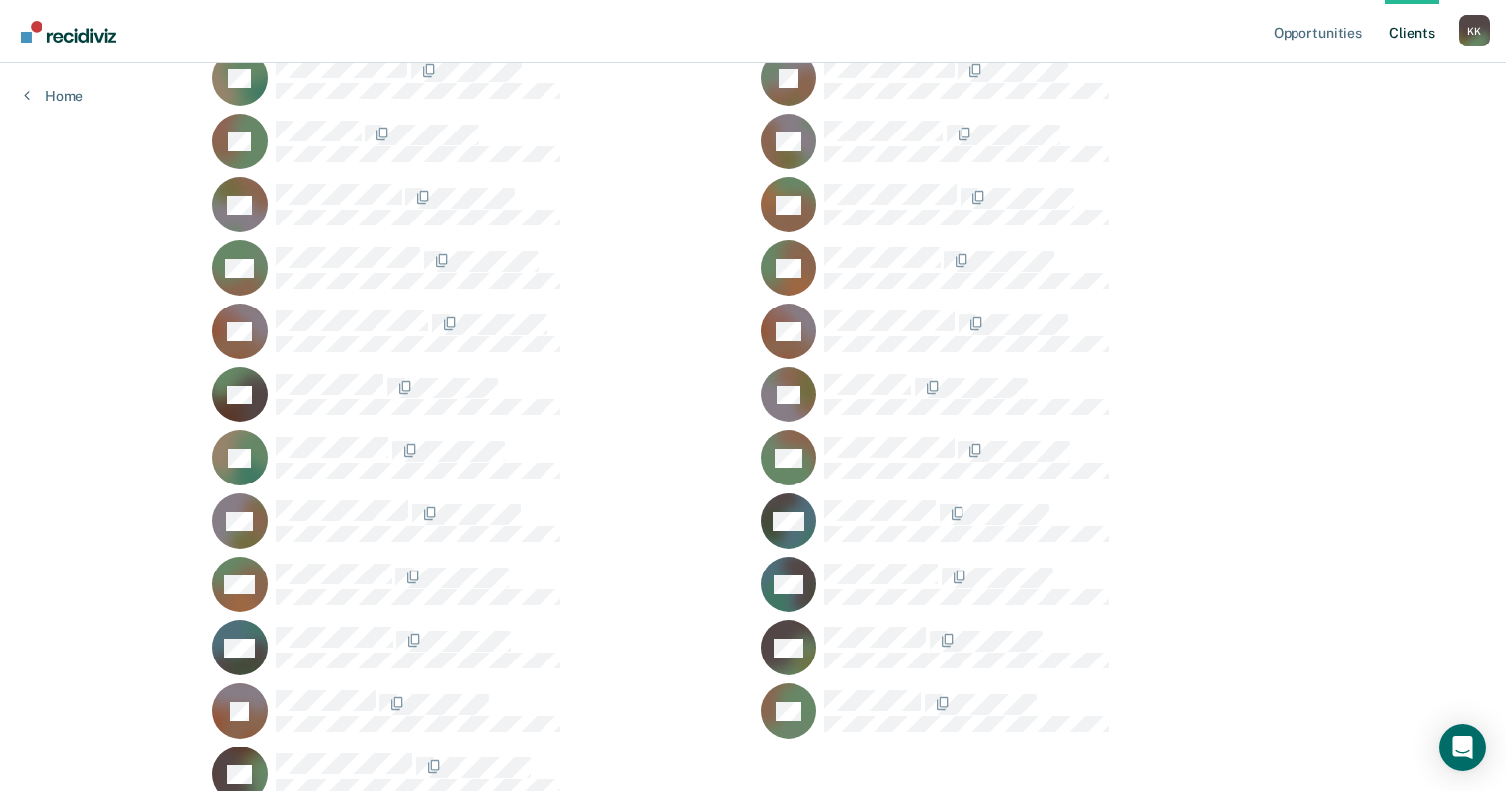
scroll to position [2866, 0]
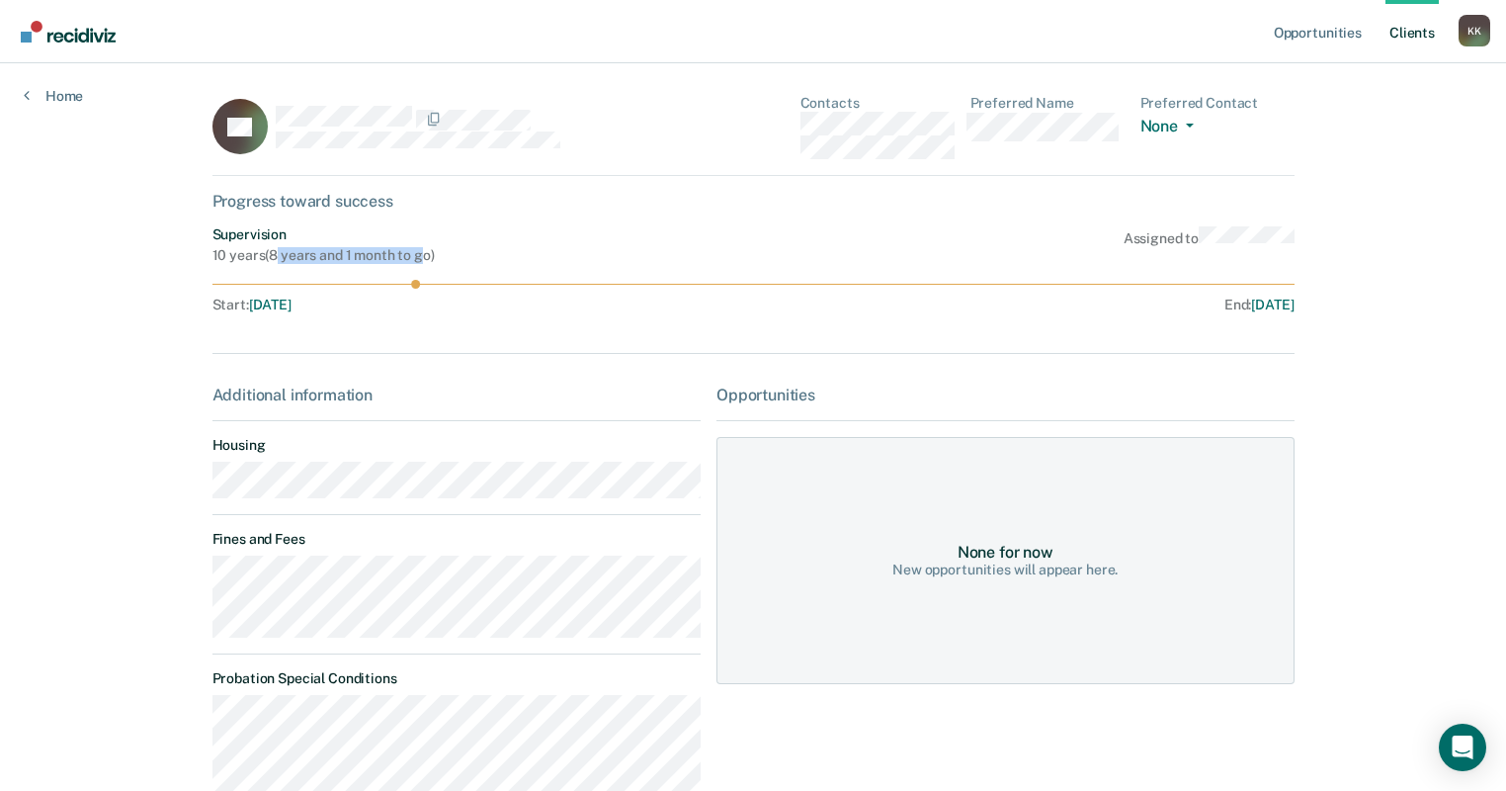
drag, startPoint x: 276, startPoint y: 249, endPoint x: 416, endPoint y: 249, distance: 140.3
click at [416, 249] on div "10 years ( 8 years and 1 month to go )" at bounding box center [323, 255] width 222 height 17
click at [568, 353] on div "TY Contacts Preferred Name Preferred Contact None Call Text Email None Progress…" at bounding box center [753, 584] width 1082 height 979
click at [819, 35] on link "Client s" at bounding box center [1412, 31] width 53 height 63
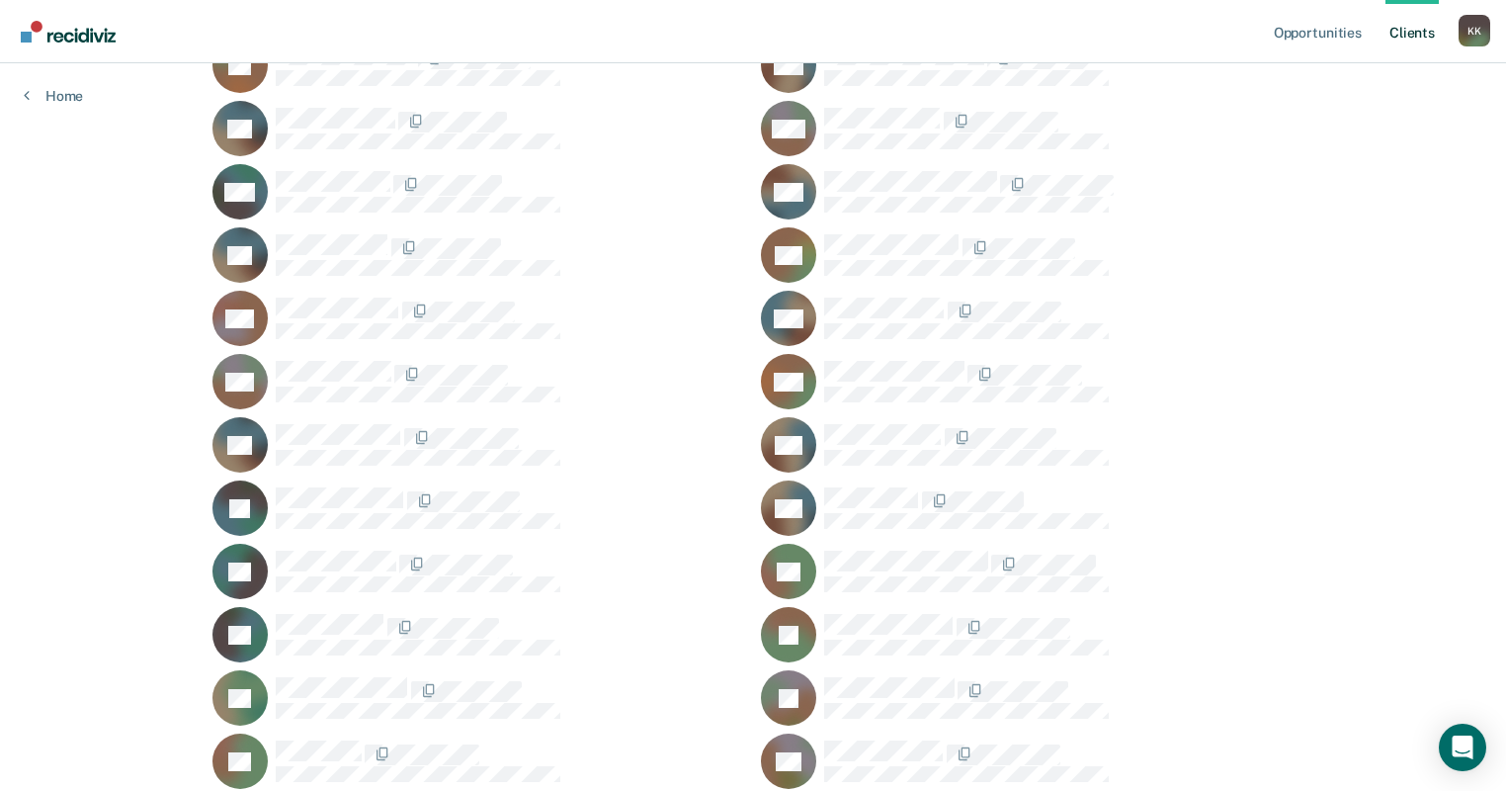
scroll to position [2451, 0]
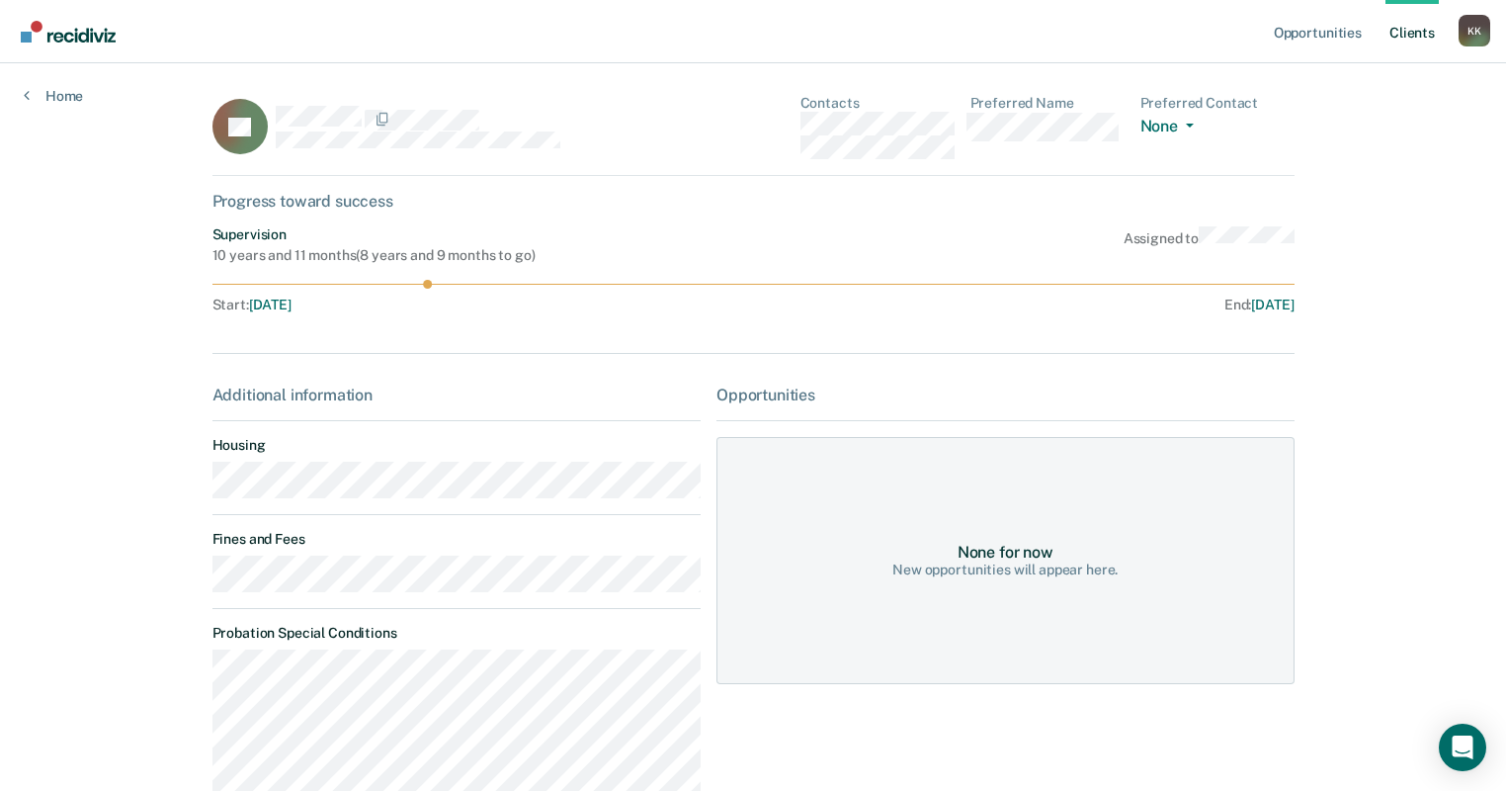
click at [819, 36] on link "Client s" at bounding box center [1412, 31] width 53 height 63
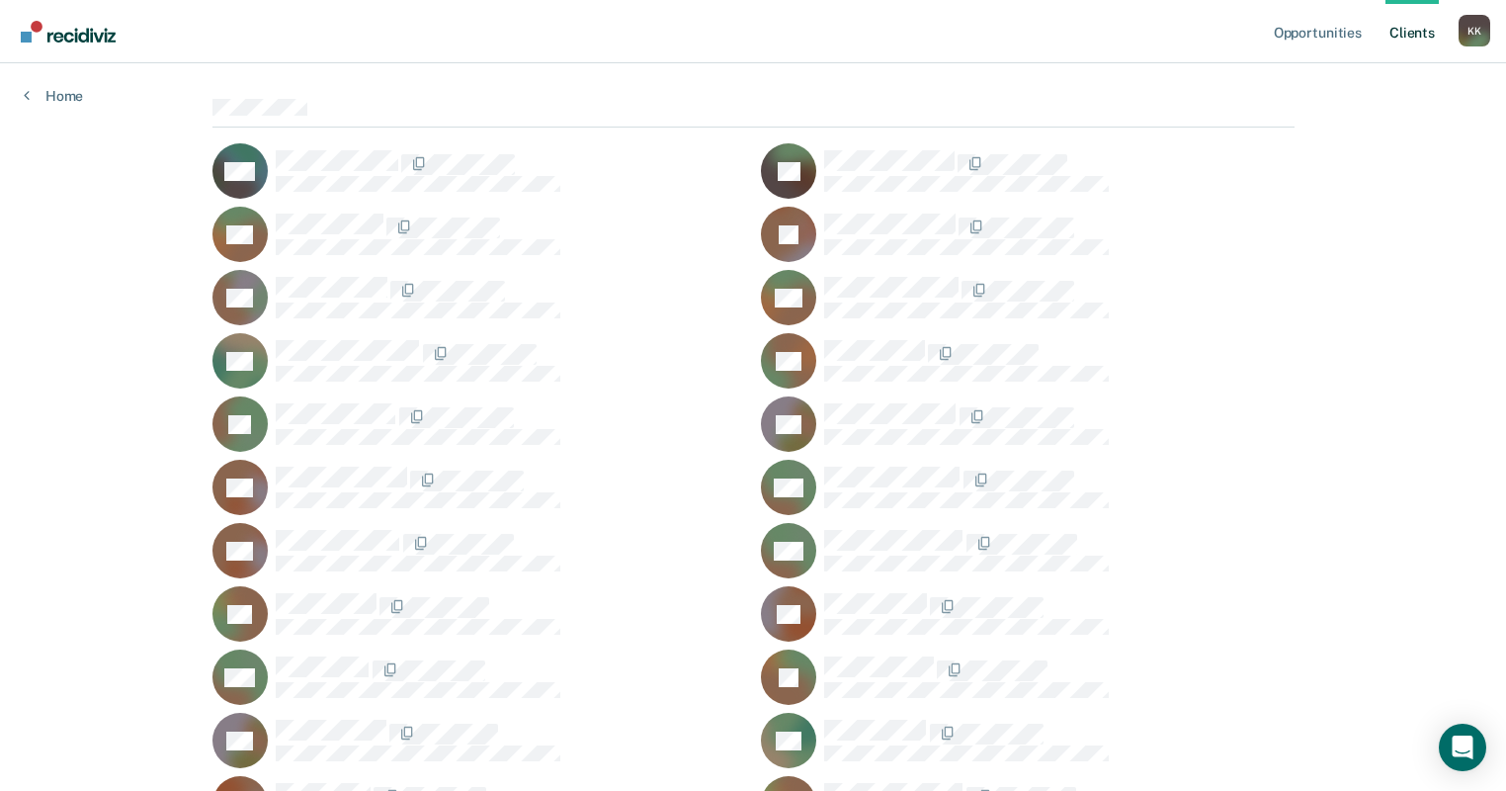
scroll to position [158, 0]
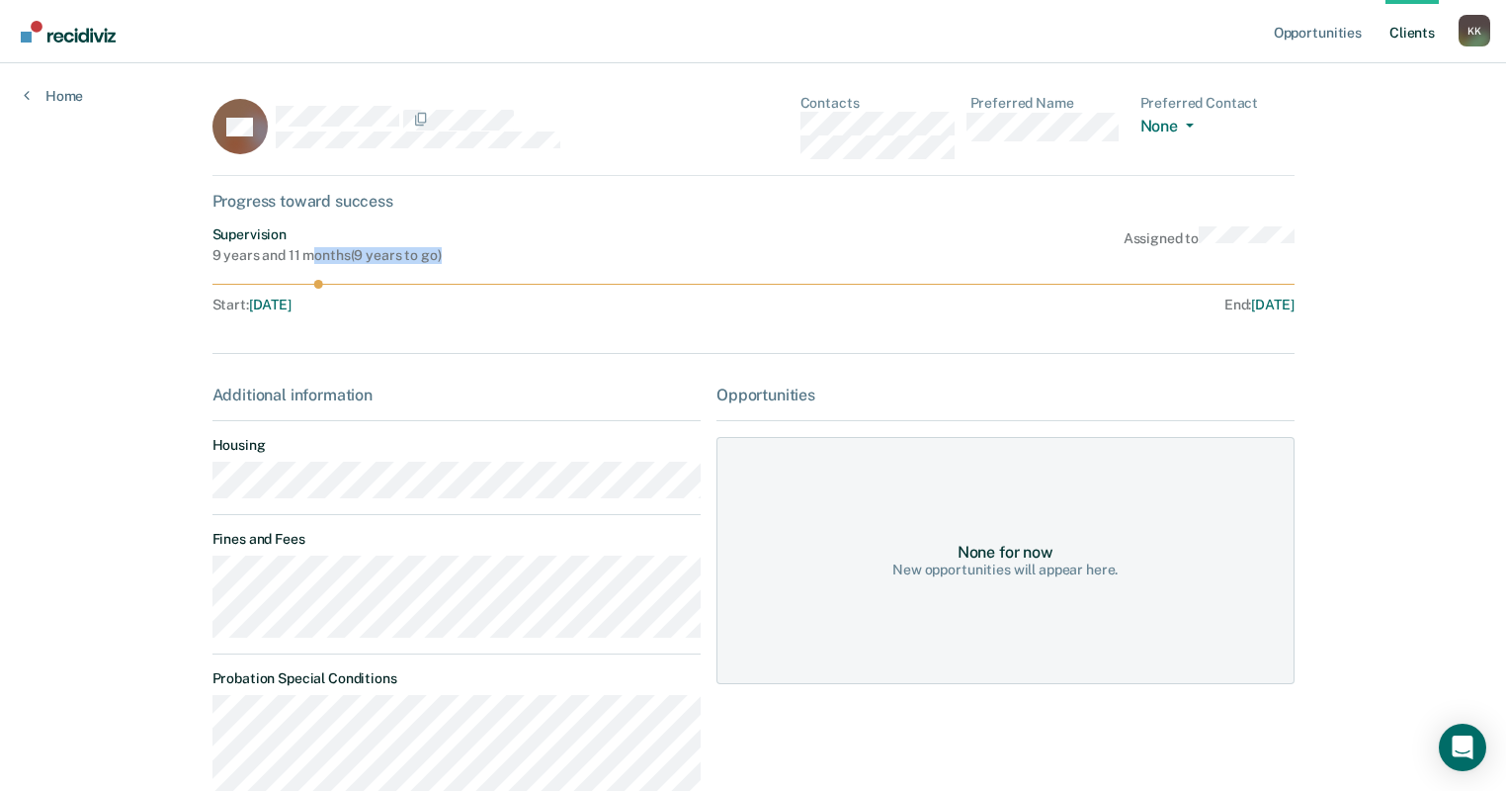
drag, startPoint x: 304, startPoint y: 253, endPoint x: 464, endPoint y: 261, distance: 160.3
click at [464, 261] on div "Supervision 9 years and 11 months ( 9 years to go ) Assigned to" at bounding box center [753, 245] width 1082 height 38
click at [819, 42] on link "Client s" at bounding box center [1412, 31] width 53 height 63
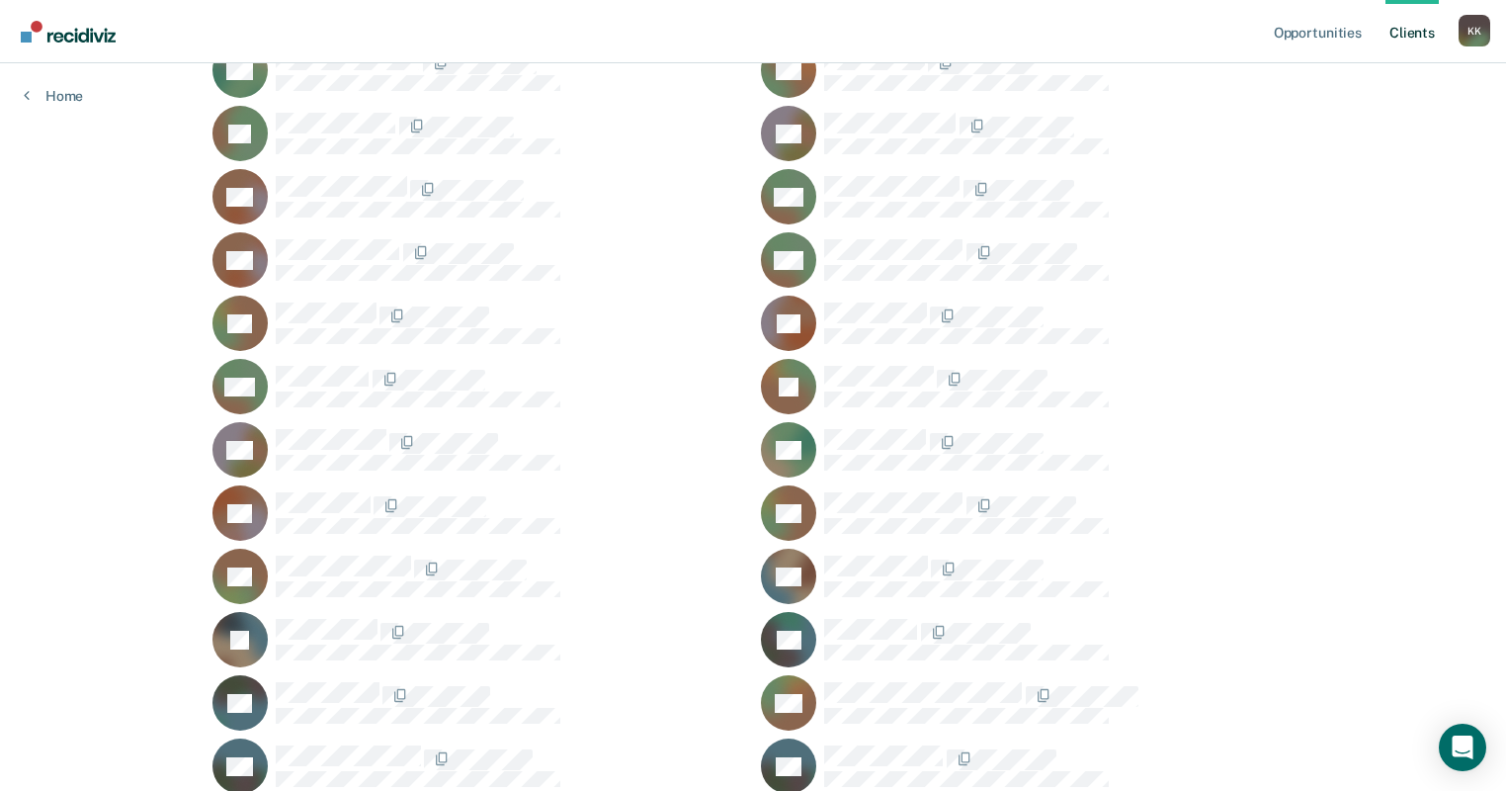
scroll to position [474, 0]
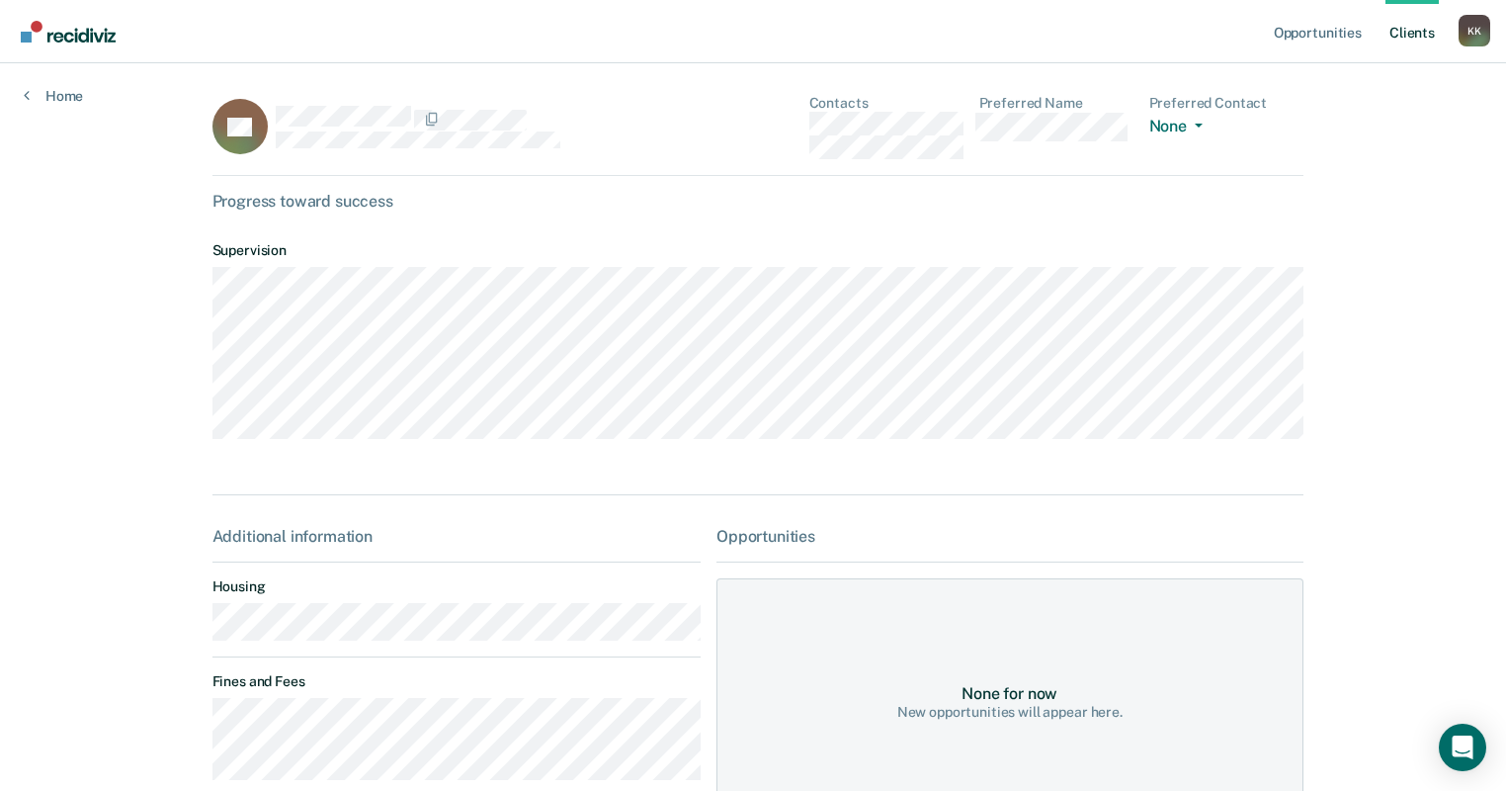
click at [819, 34] on link "Client s" at bounding box center [1412, 31] width 53 height 63
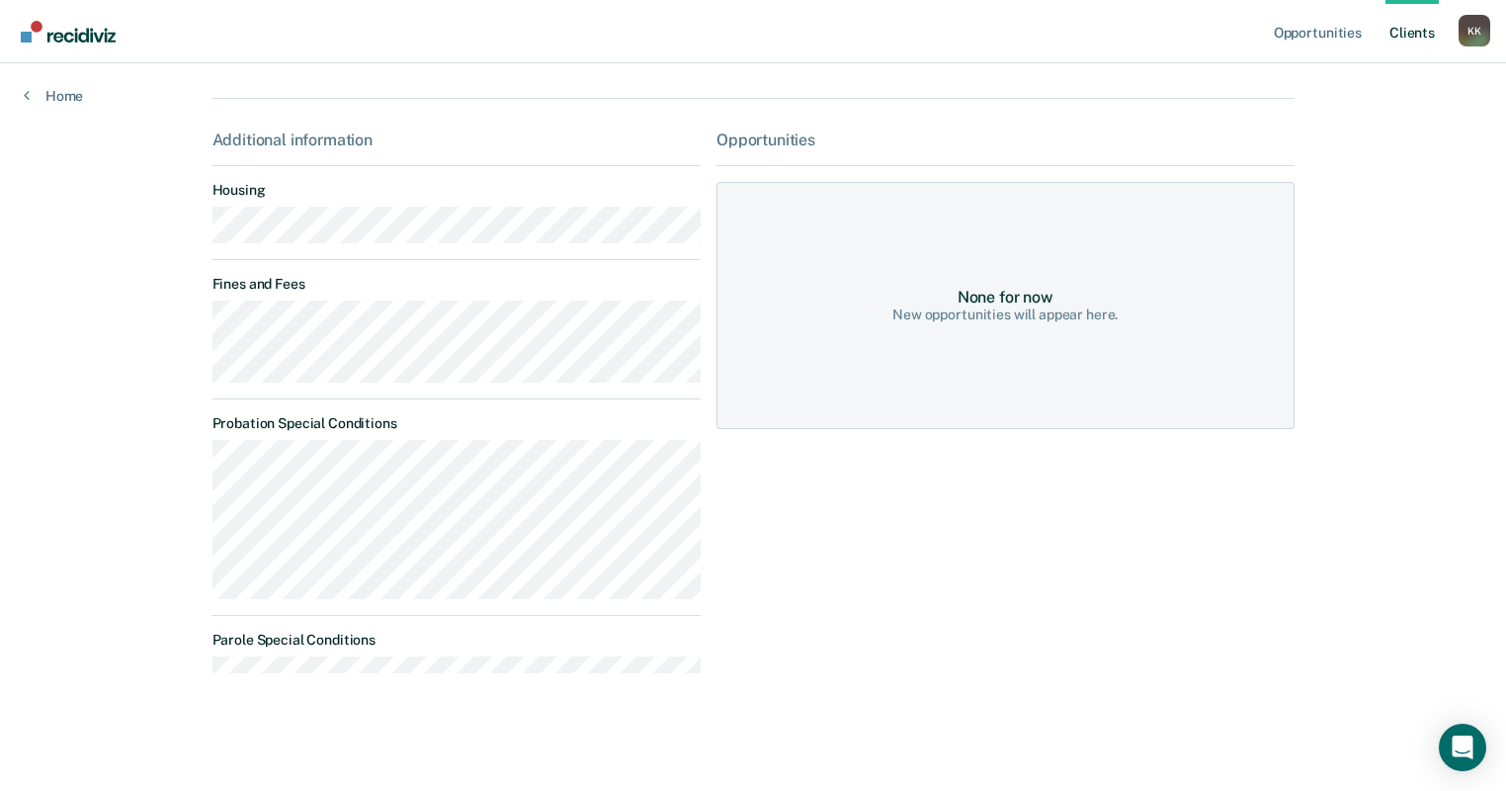
scroll to position [176, 0]
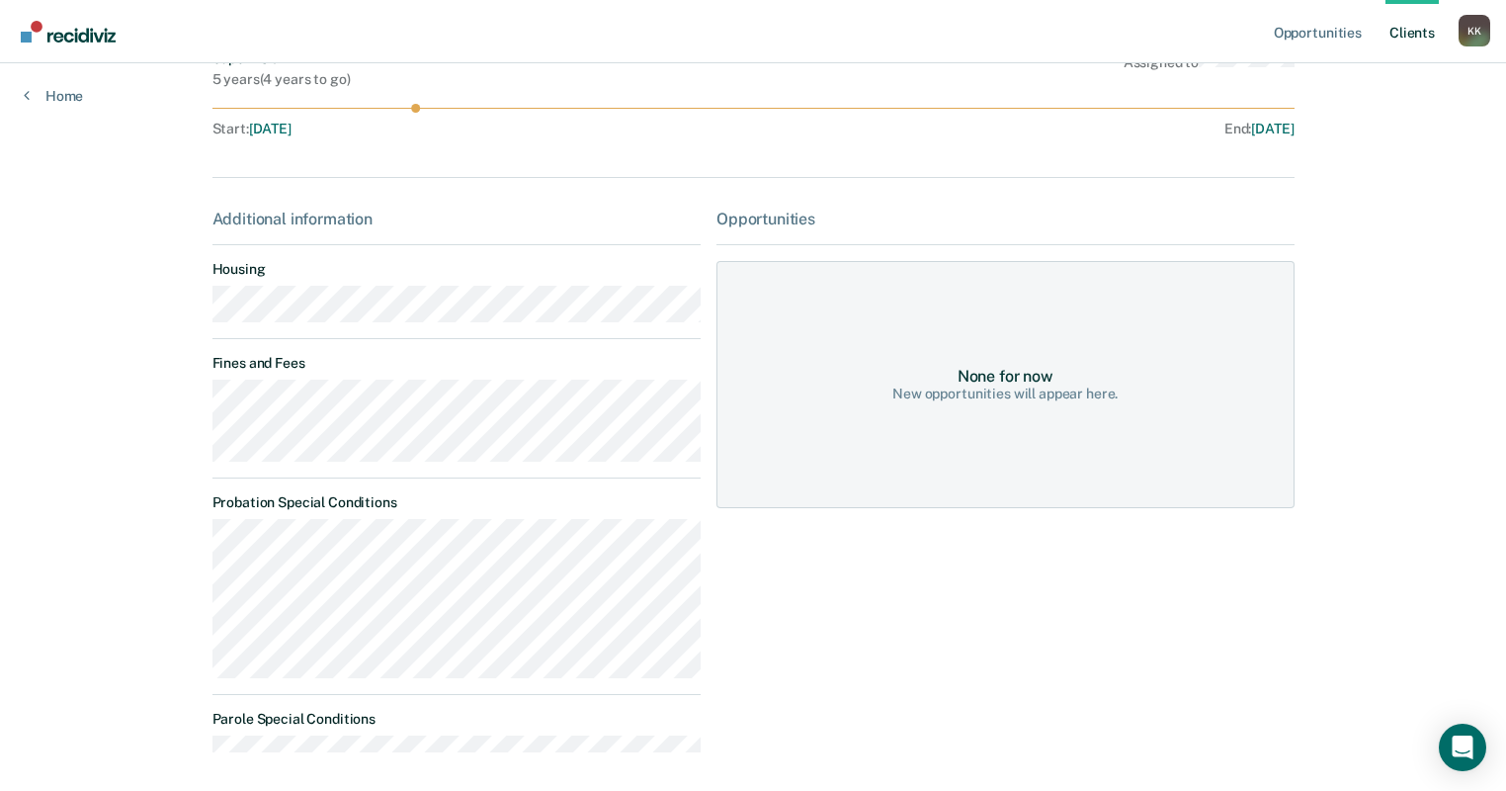
click at [819, 372] on div "None for now" at bounding box center [1006, 376] width 96 height 19
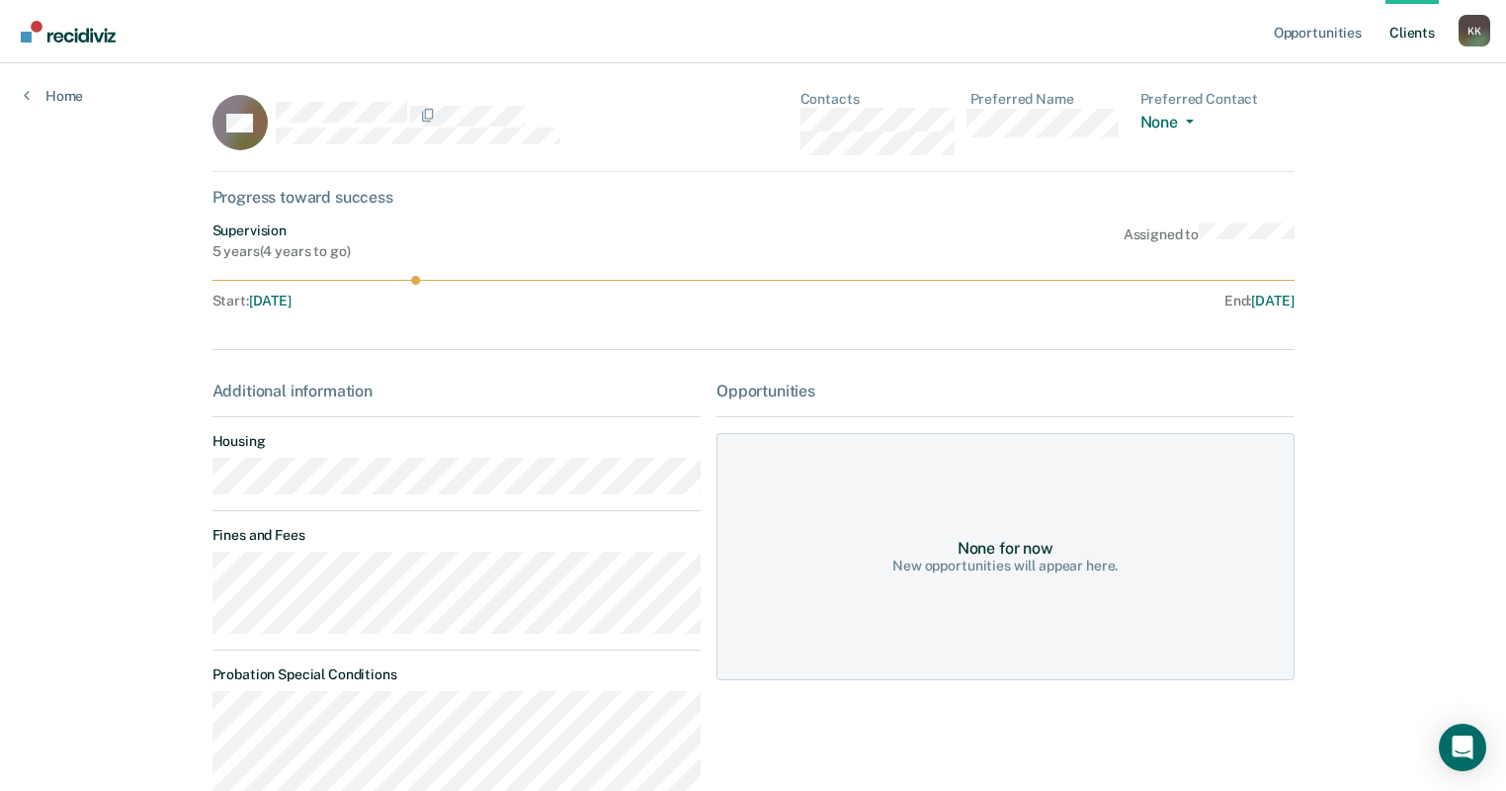
scroll to position [0, 0]
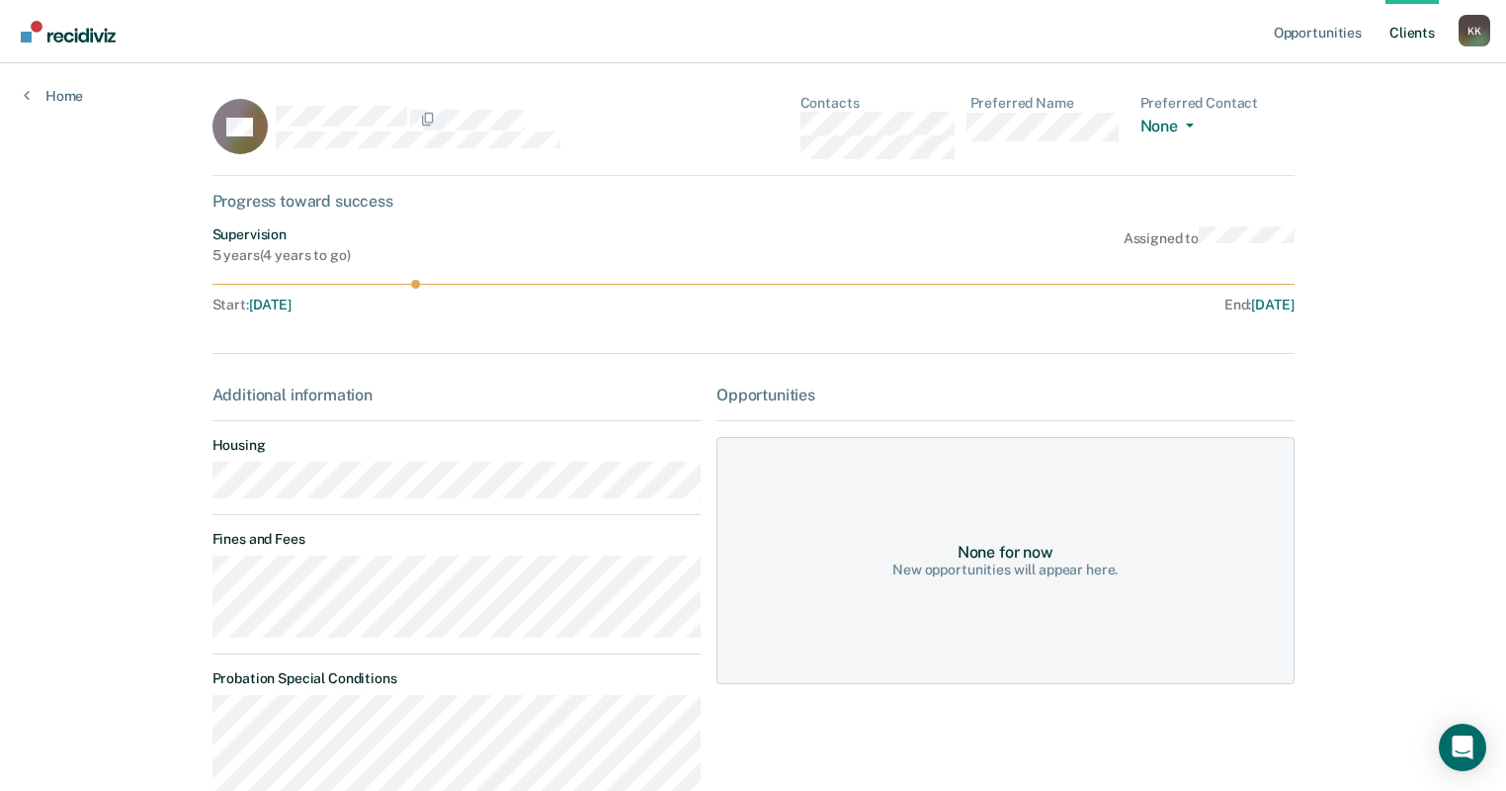
click at [443, 148] on div "CC" at bounding box center [454, 127] width 484 height 64
drag, startPoint x: 443, startPoint y: 148, endPoint x: 433, endPoint y: 185, distance: 37.9
click at [433, 185] on div "CC Contacts Preferred Name Preferred Contact None Call Text Email None Progress…" at bounding box center [753, 531] width 1082 height 873
click at [819, 43] on link "Client s" at bounding box center [1412, 31] width 53 height 63
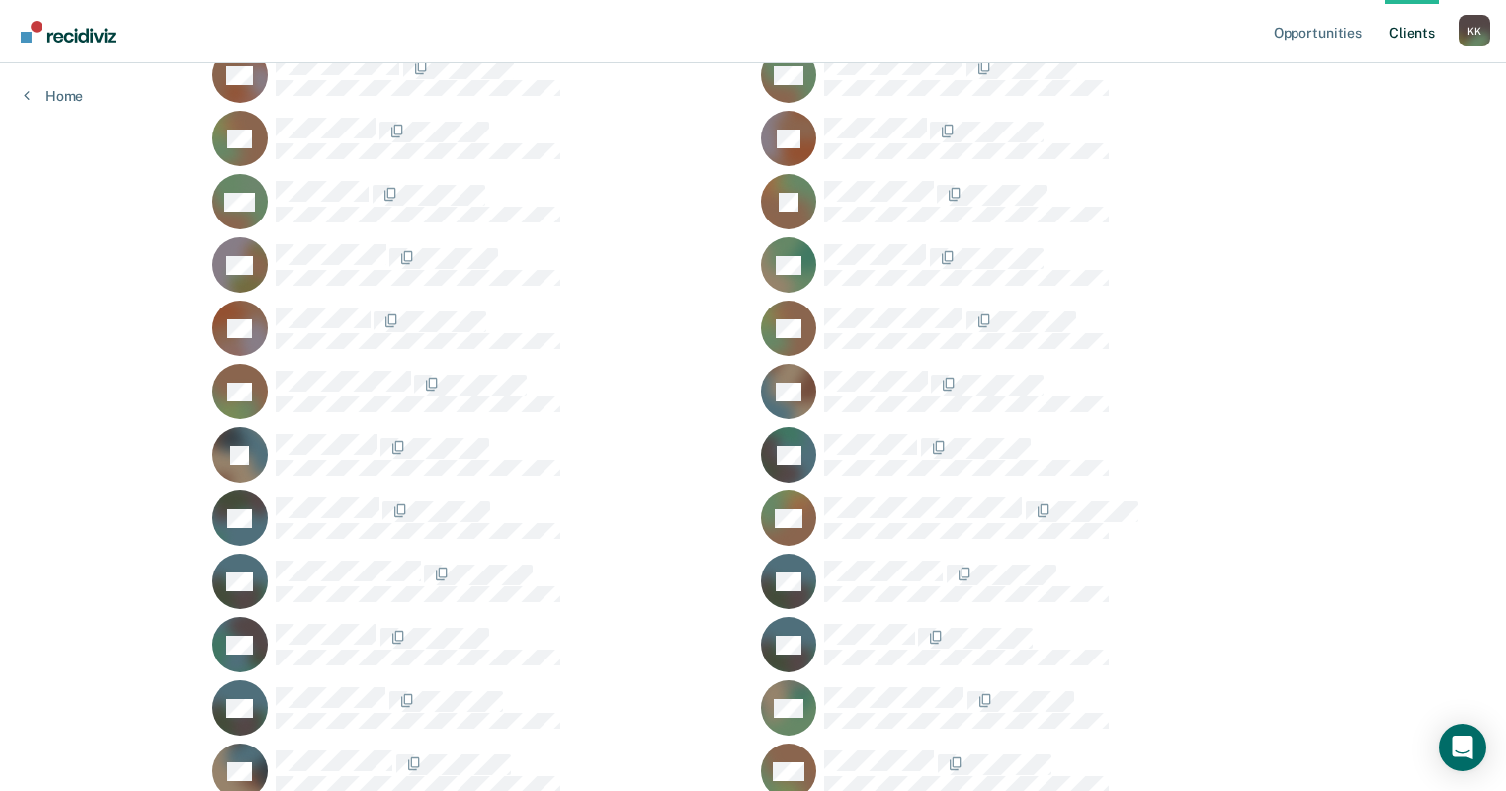
scroll to position [712, 0]
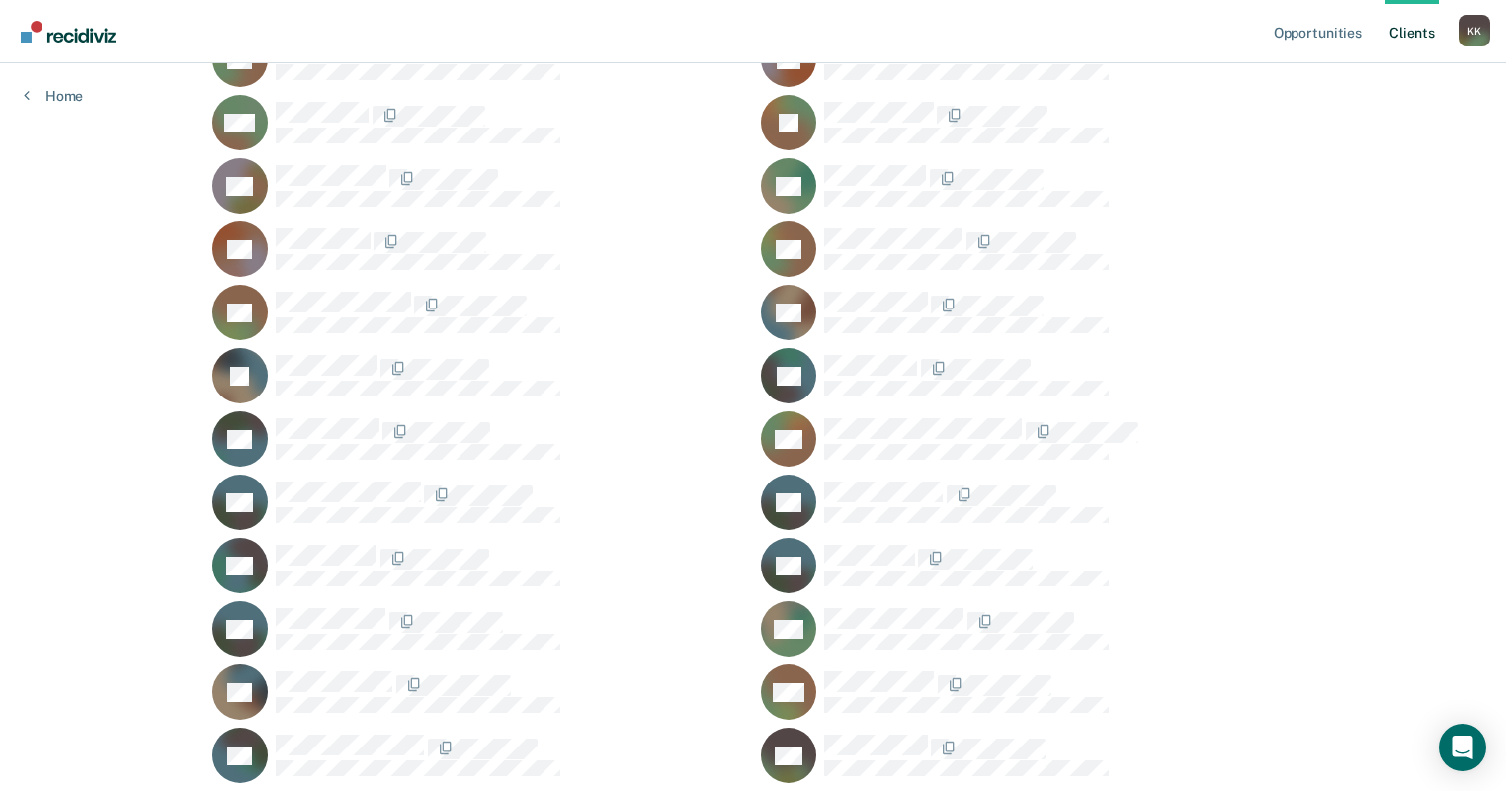
click at [819, 499] on div at bounding box center [1059, 493] width 470 height 25
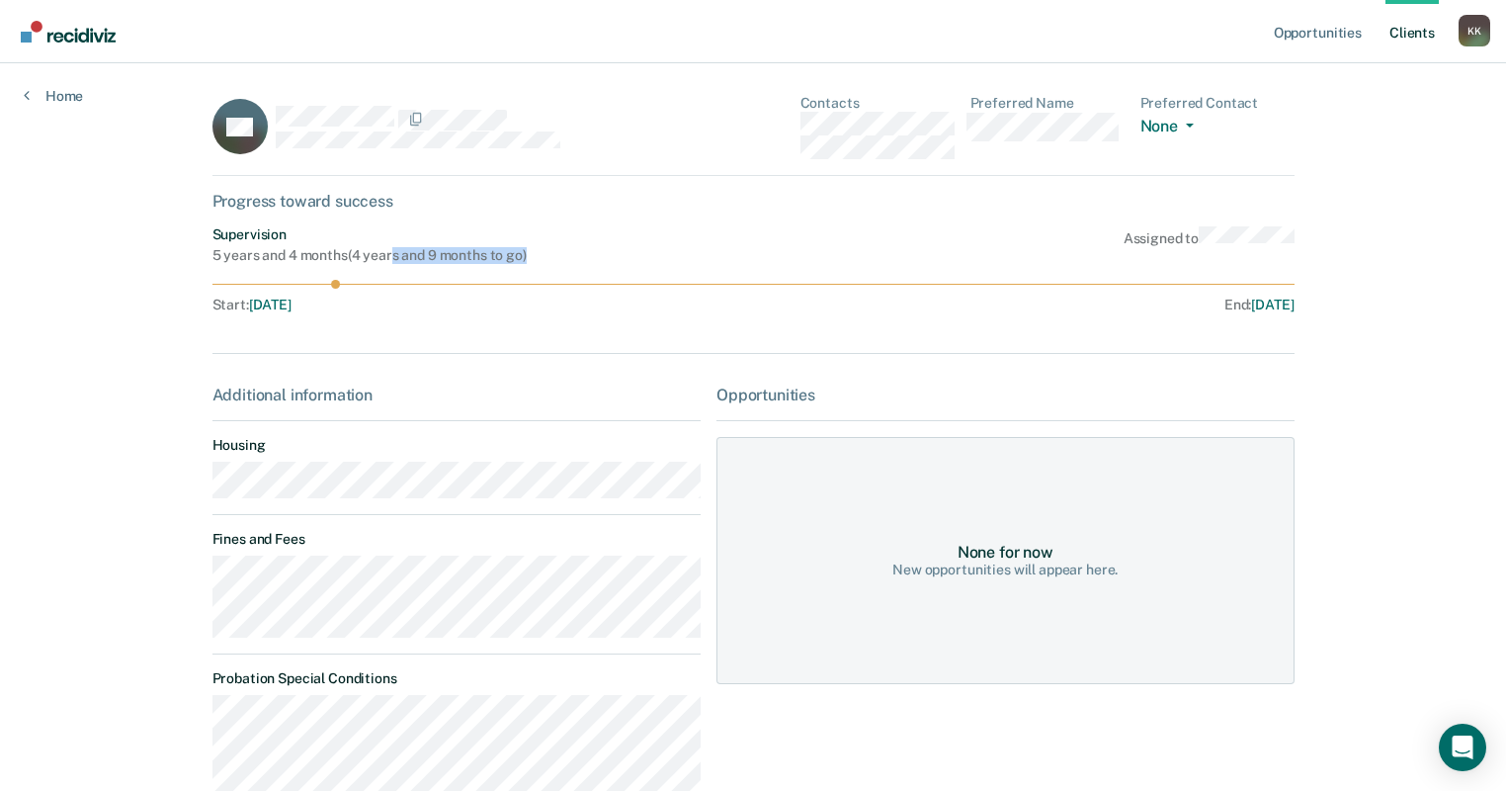
drag, startPoint x: 387, startPoint y: 252, endPoint x: 524, endPoint y: 259, distance: 136.6
click at [524, 259] on div "5 years and 4 months ( 4 years and 9 months to go )" at bounding box center [369, 255] width 314 height 17
click at [819, 32] on link "Client s" at bounding box center [1412, 31] width 53 height 63
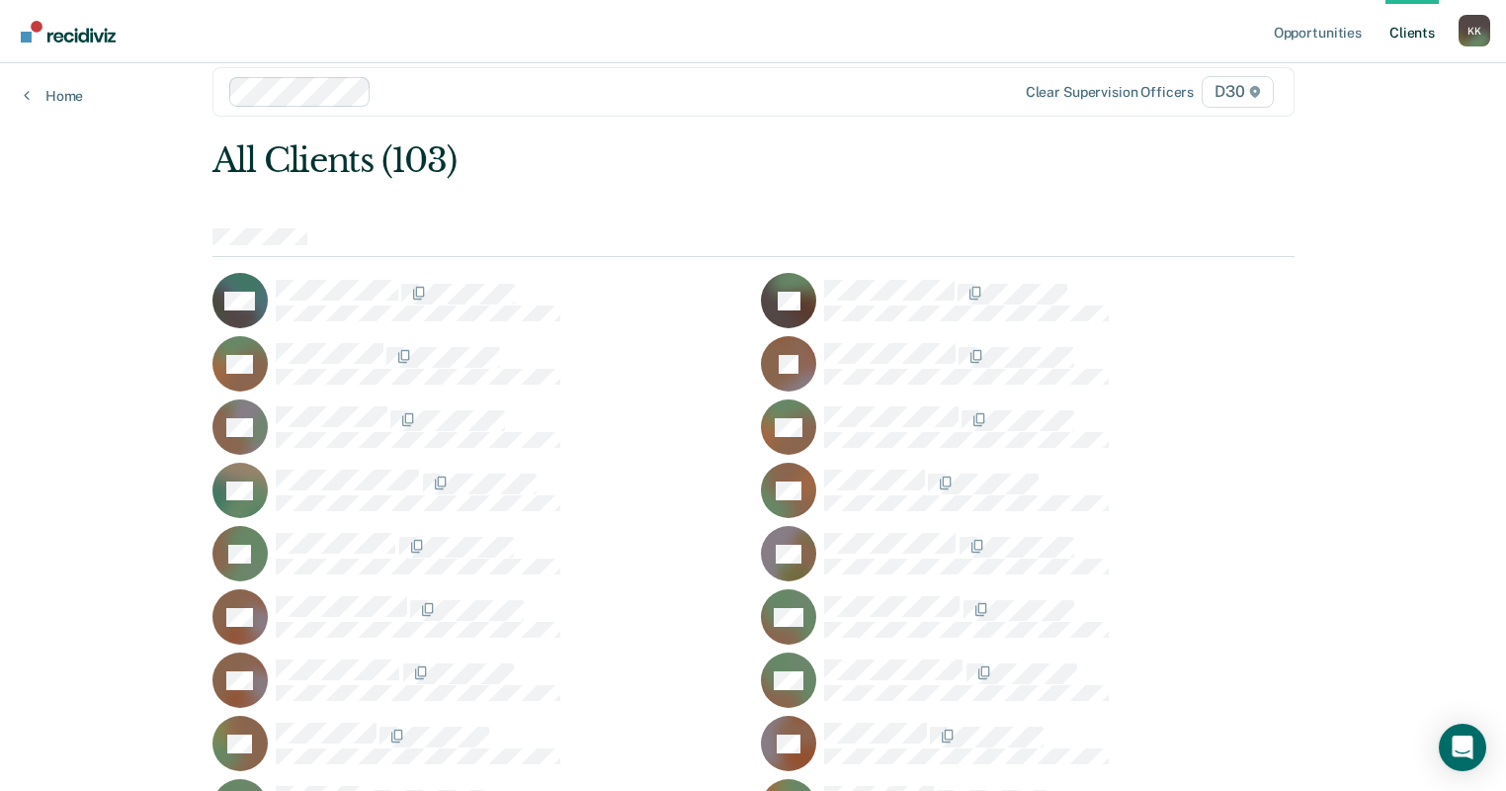
scroll to position [79, 0]
